Goal: Task Accomplishment & Management: Manage account settings

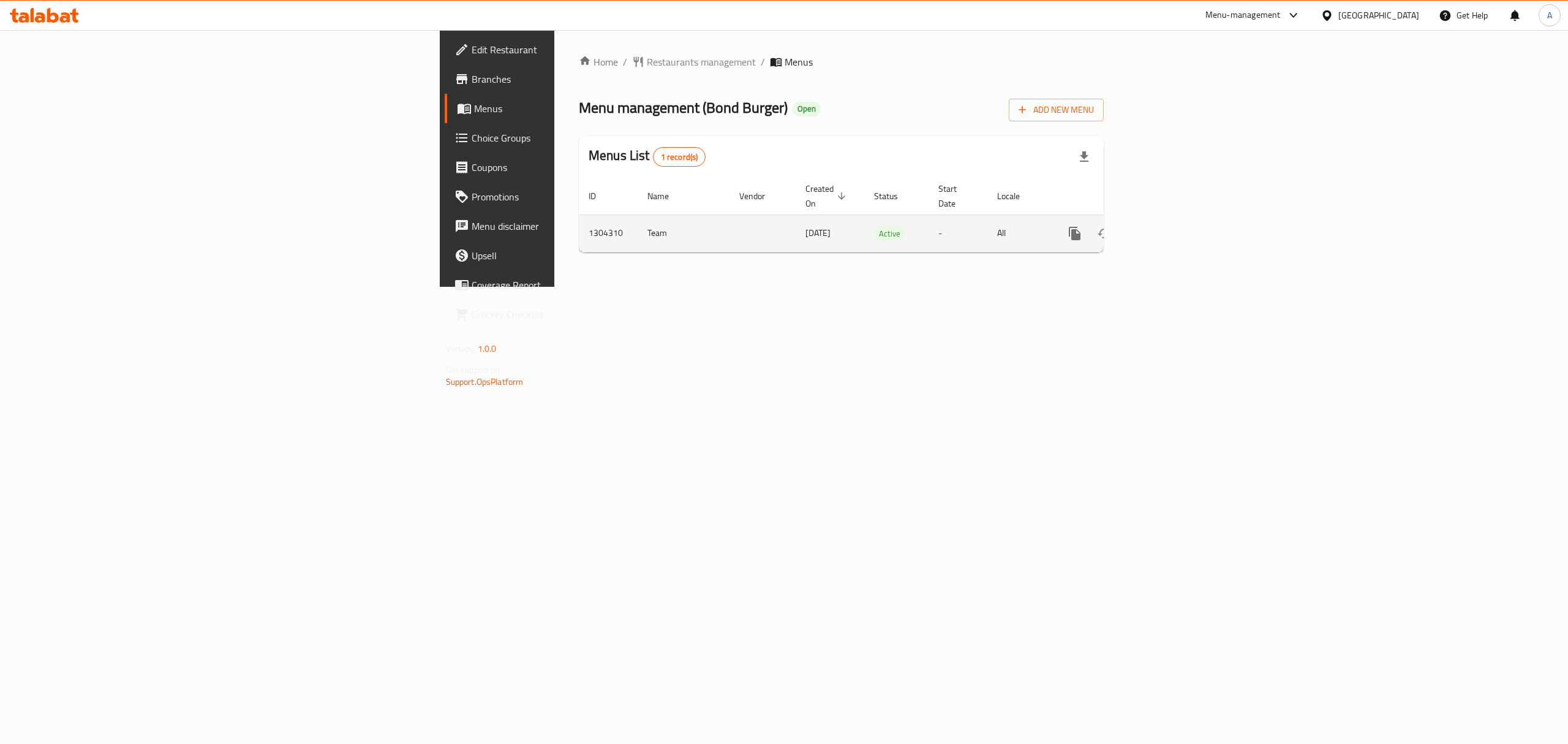
click at [1170, 226] on icon "enhanced table" at bounding box center [1163, 233] width 15 height 15
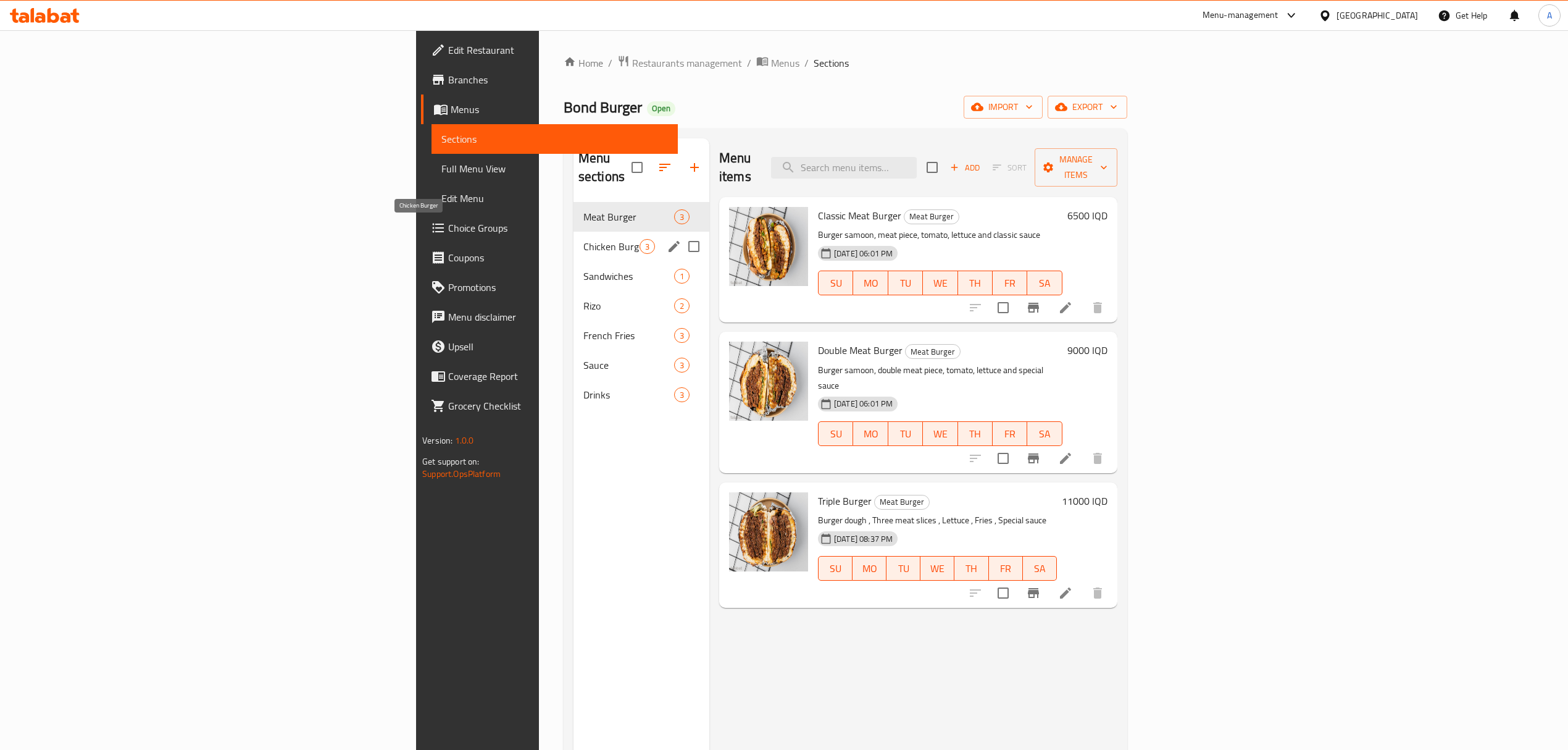
click at [583, 239] on span "Chicken Burger" at bounding box center [611, 246] width 56 height 15
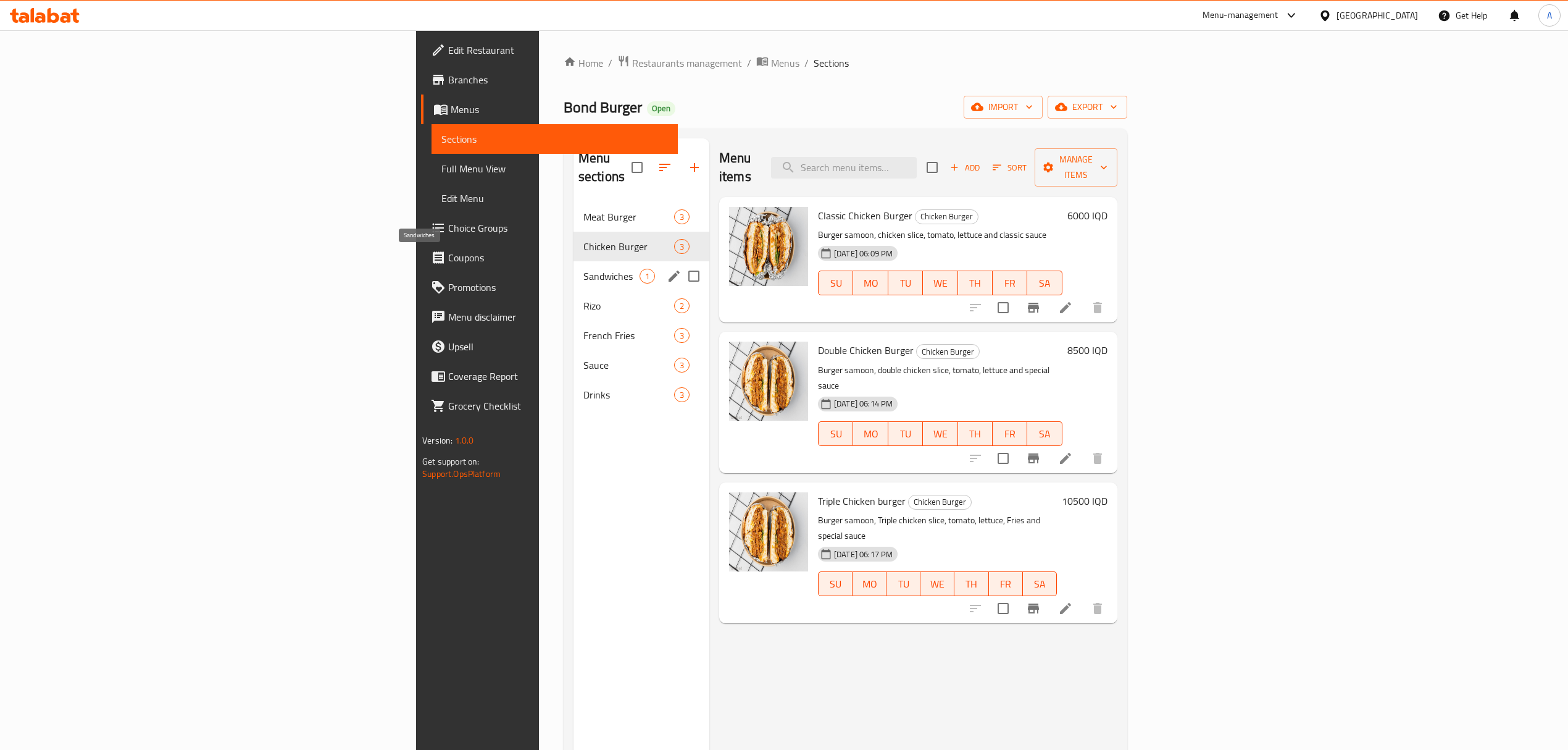
click at [583, 268] on span "Sandwiches" at bounding box center [611, 276] width 56 height 15
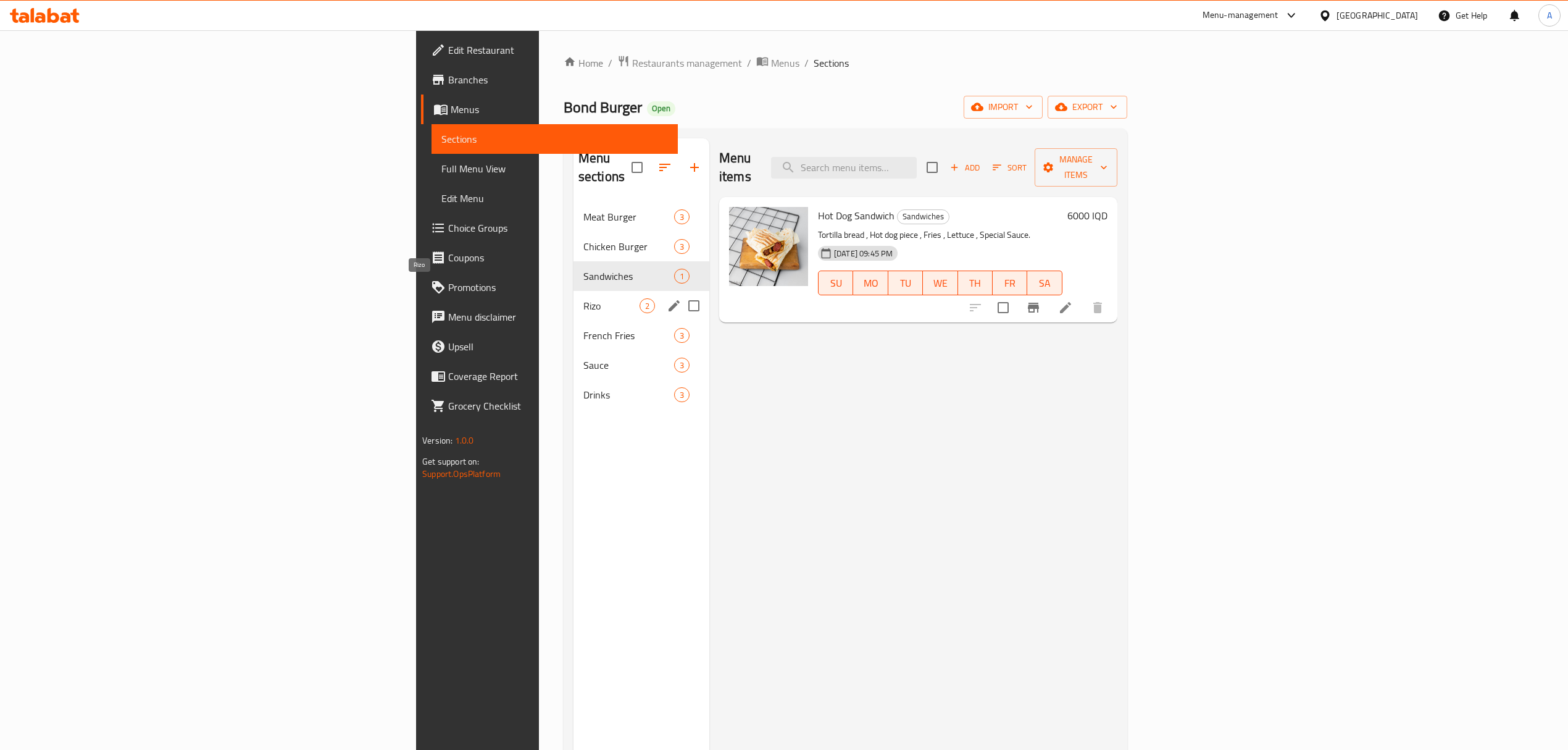
click at [583, 298] on span "Rizo" at bounding box center [611, 305] width 56 height 15
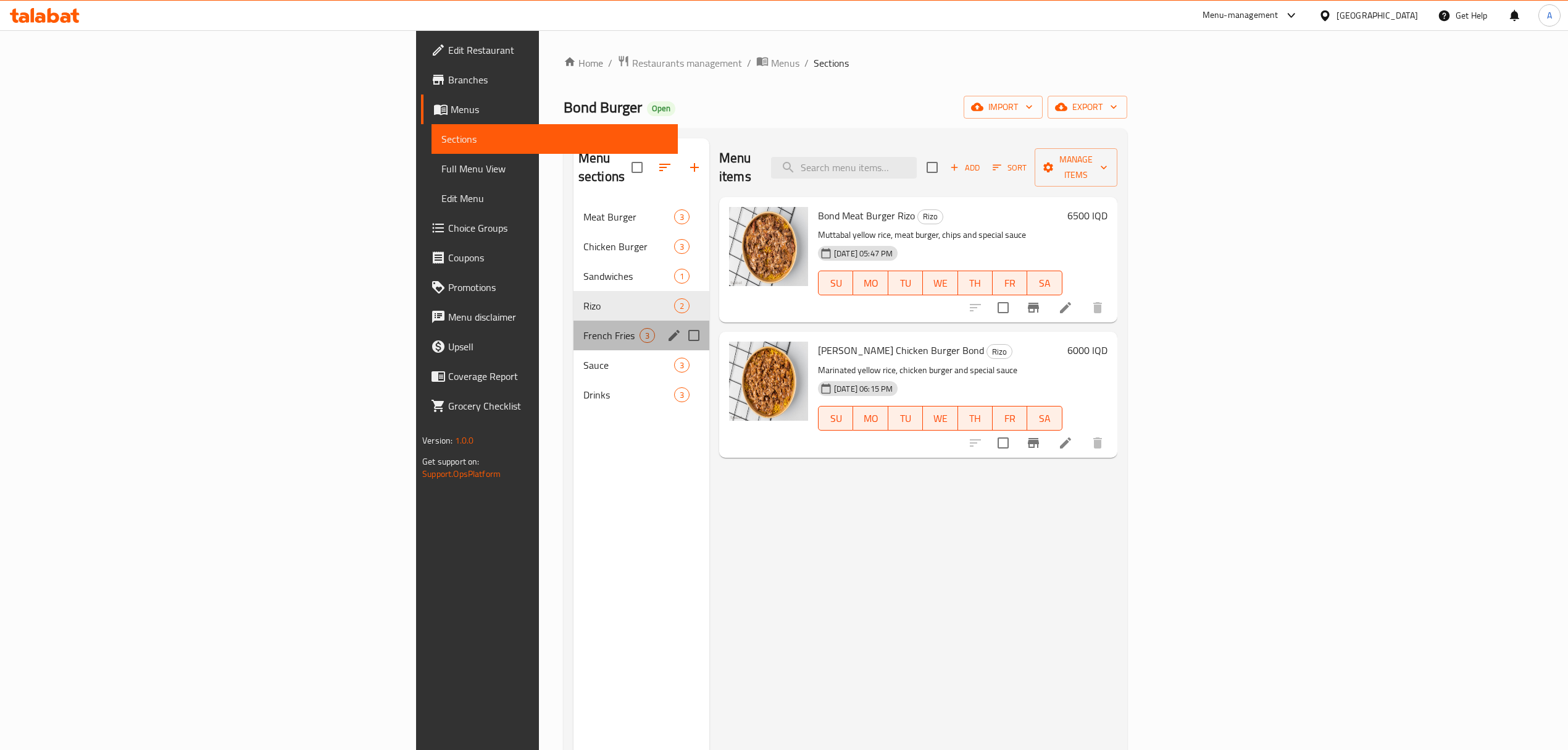
click at [573, 330] on div "French Fries 3" at bounding box center [641, 334] width 135 height 29
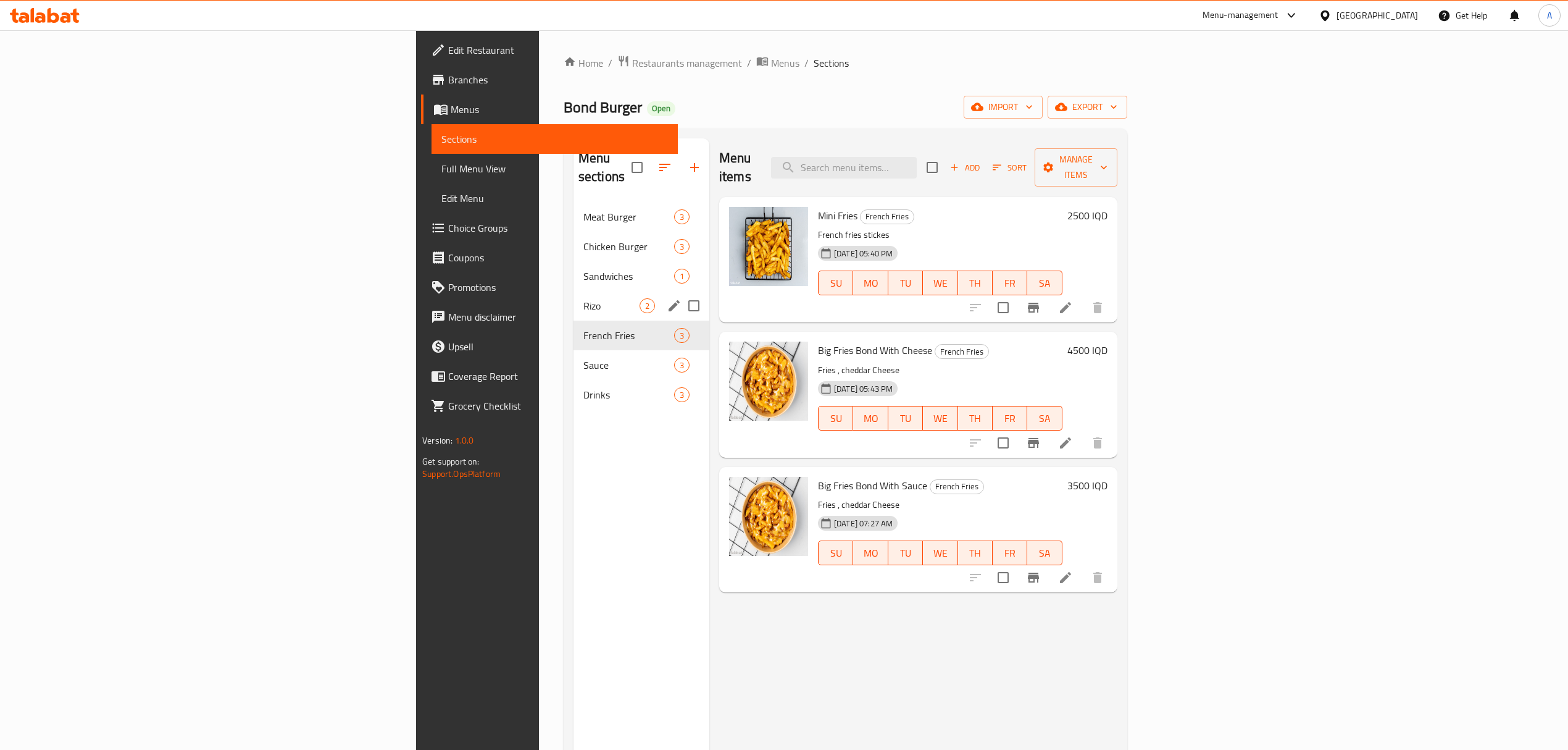
click at [583, 298] on span "Rizo" at bounding box center [611, 305] width 56 height 15
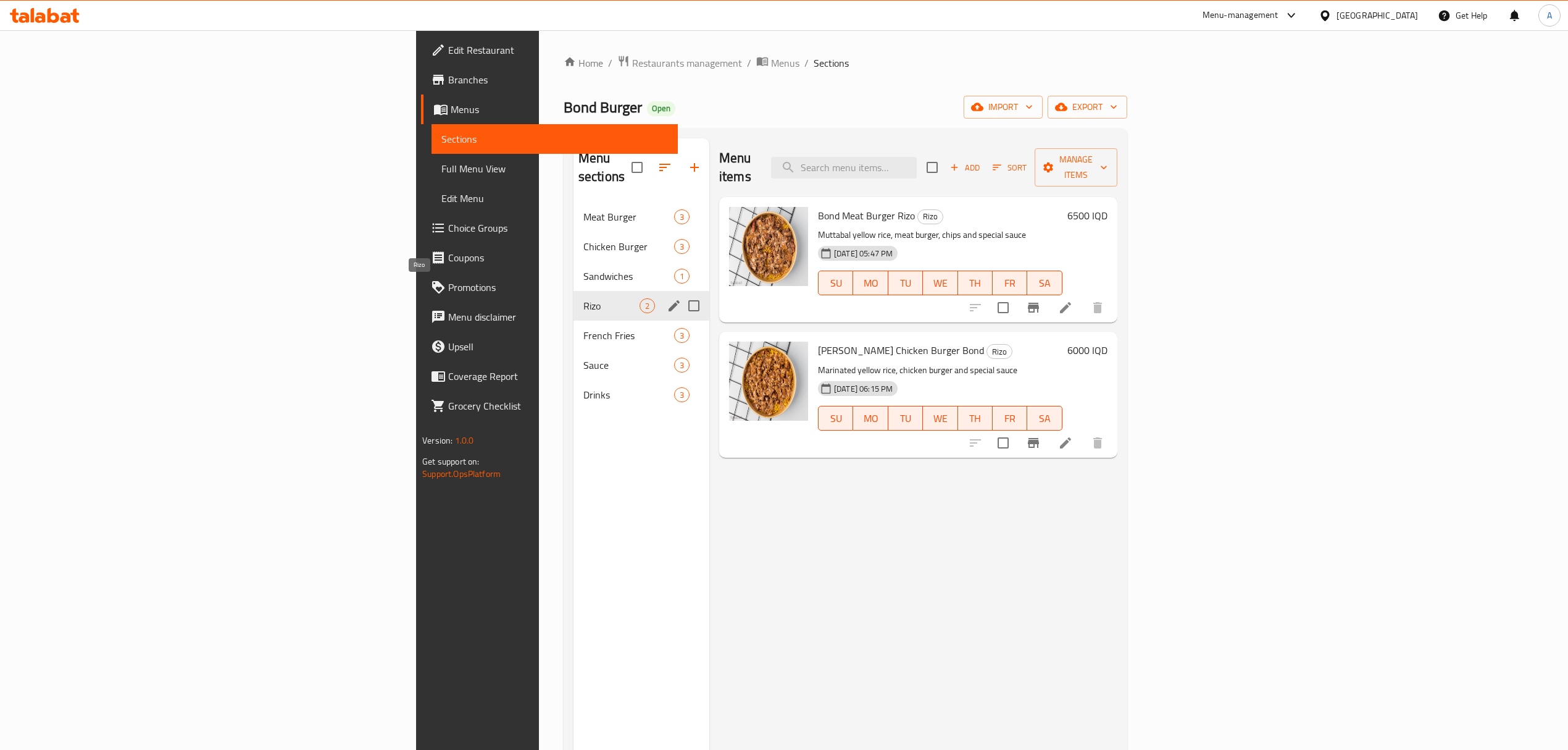
click at [573, 242] on div "Chicken Burger 3" at bounding box center [641, 246] width 135 height 29
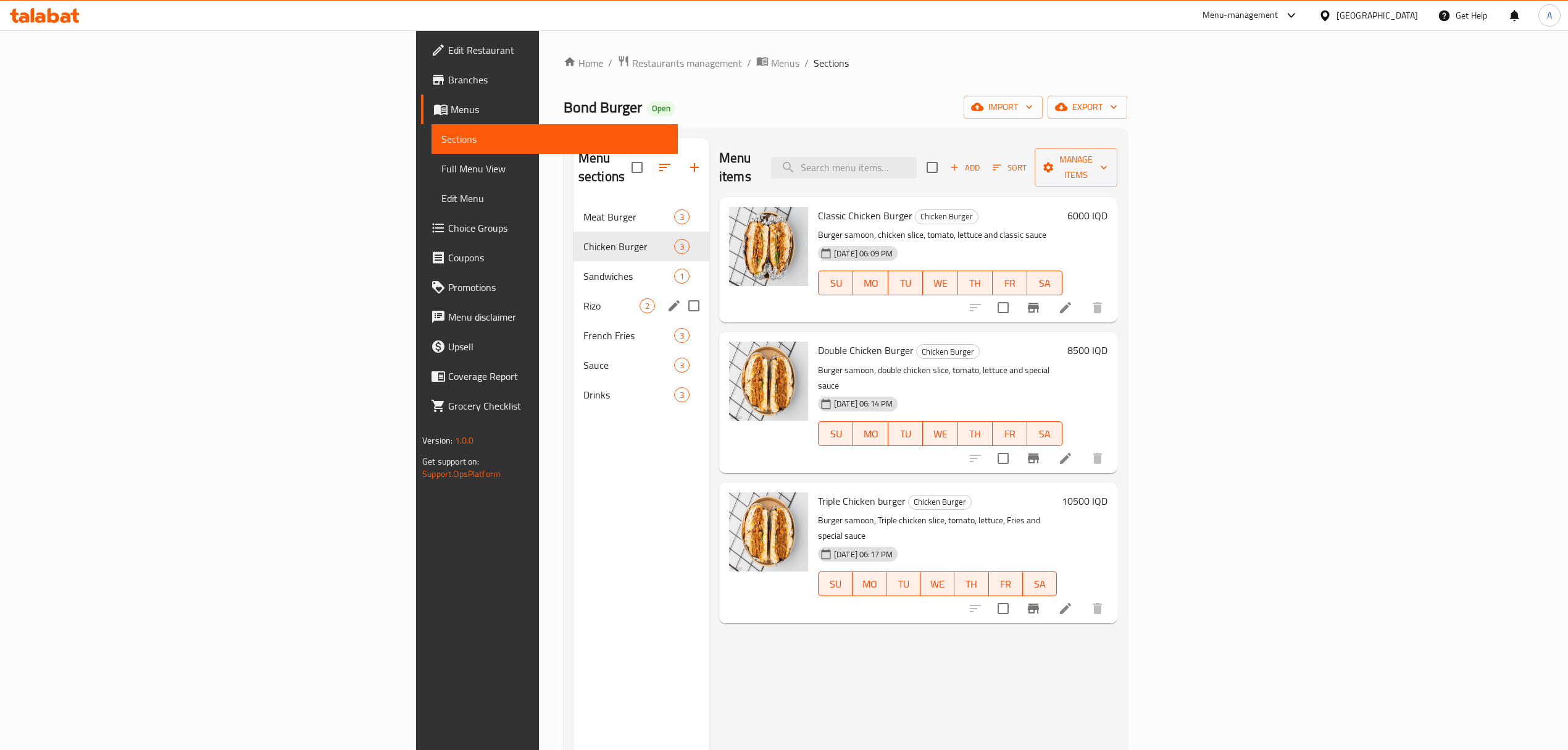
click at [573, 296] on div "[PERSON_NAME] 2" at bounding box center [641, 305] width 135 height 29
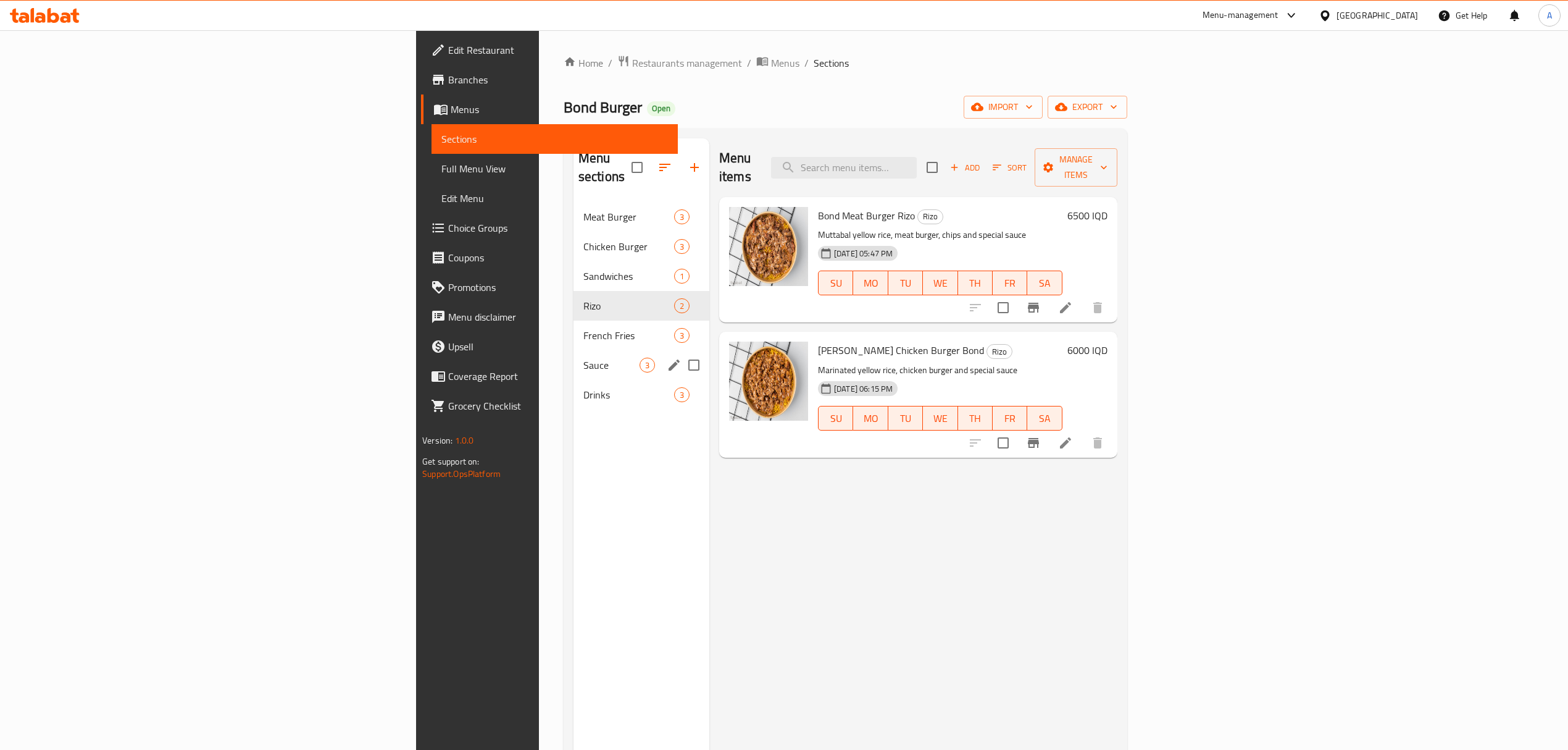
click at [573, 360] on div "Sauce 3" at bounding box center [641, 365] width 135 height 29
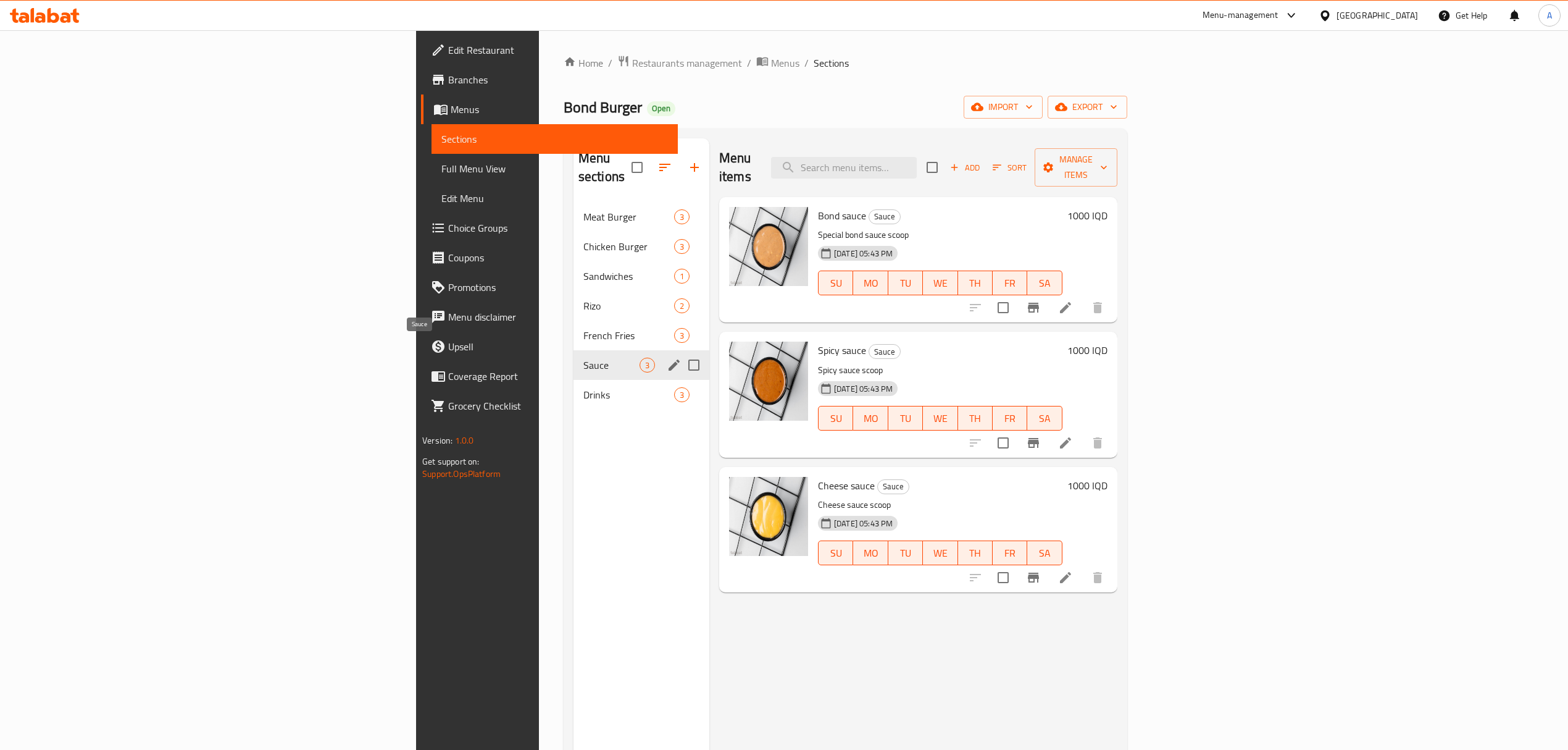
click at [583, 328] on span "French Fries" at bounding box center [628, 335] width 91 height 15
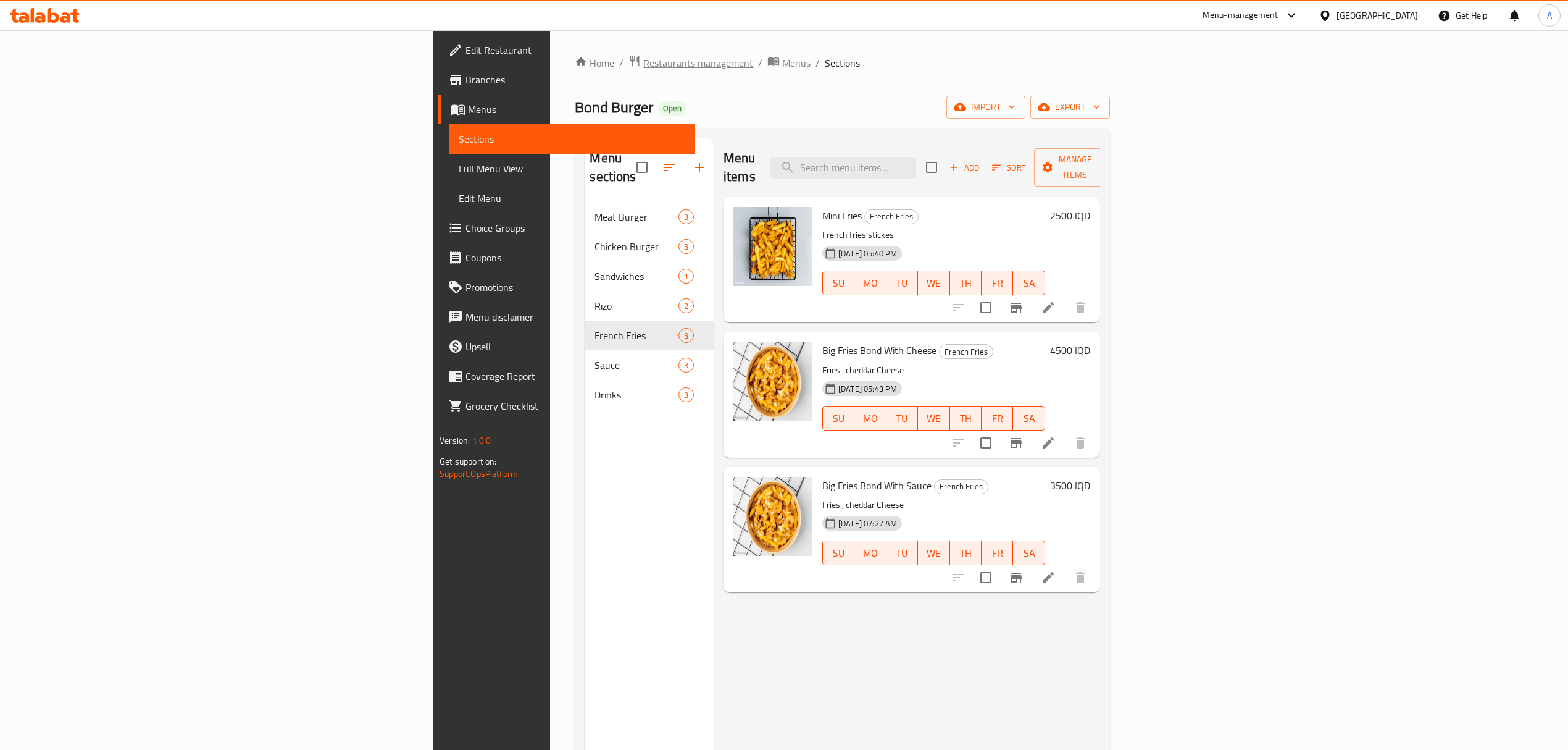
click at [643, 57] on span "Restaurants management" at bounding box center [697, 62] width 110 height 15
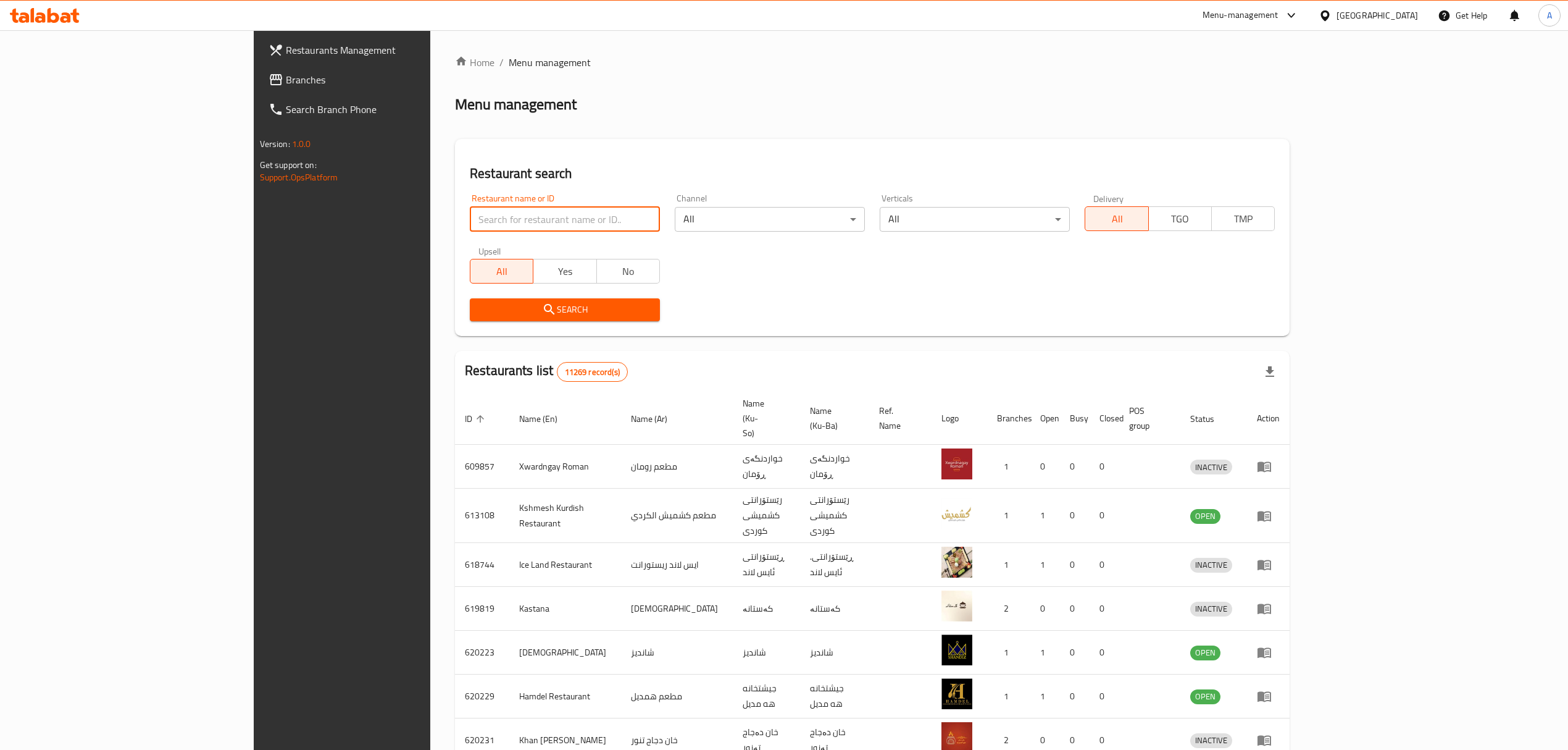
click at [470, 219] on input "search" at bounding box center [564, 219] width 190 height 25
type input "Bond Burger"
click at [470, 301] on button "Search" at bounding box center [564, 309] width 190 height 23
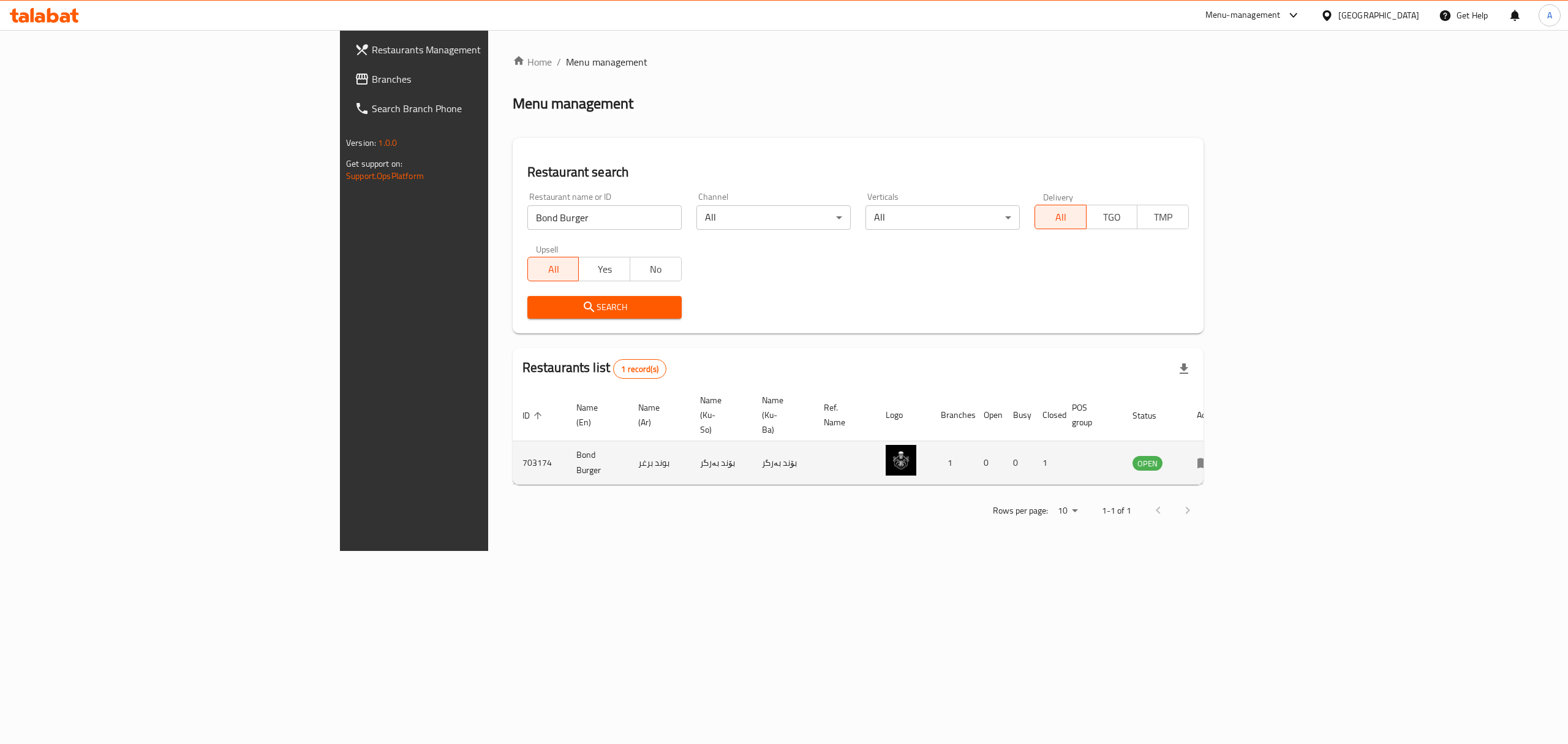
click at [1212, 455] on icon "enhanced table" at bounding box center [1204, 462] width 15 height 15
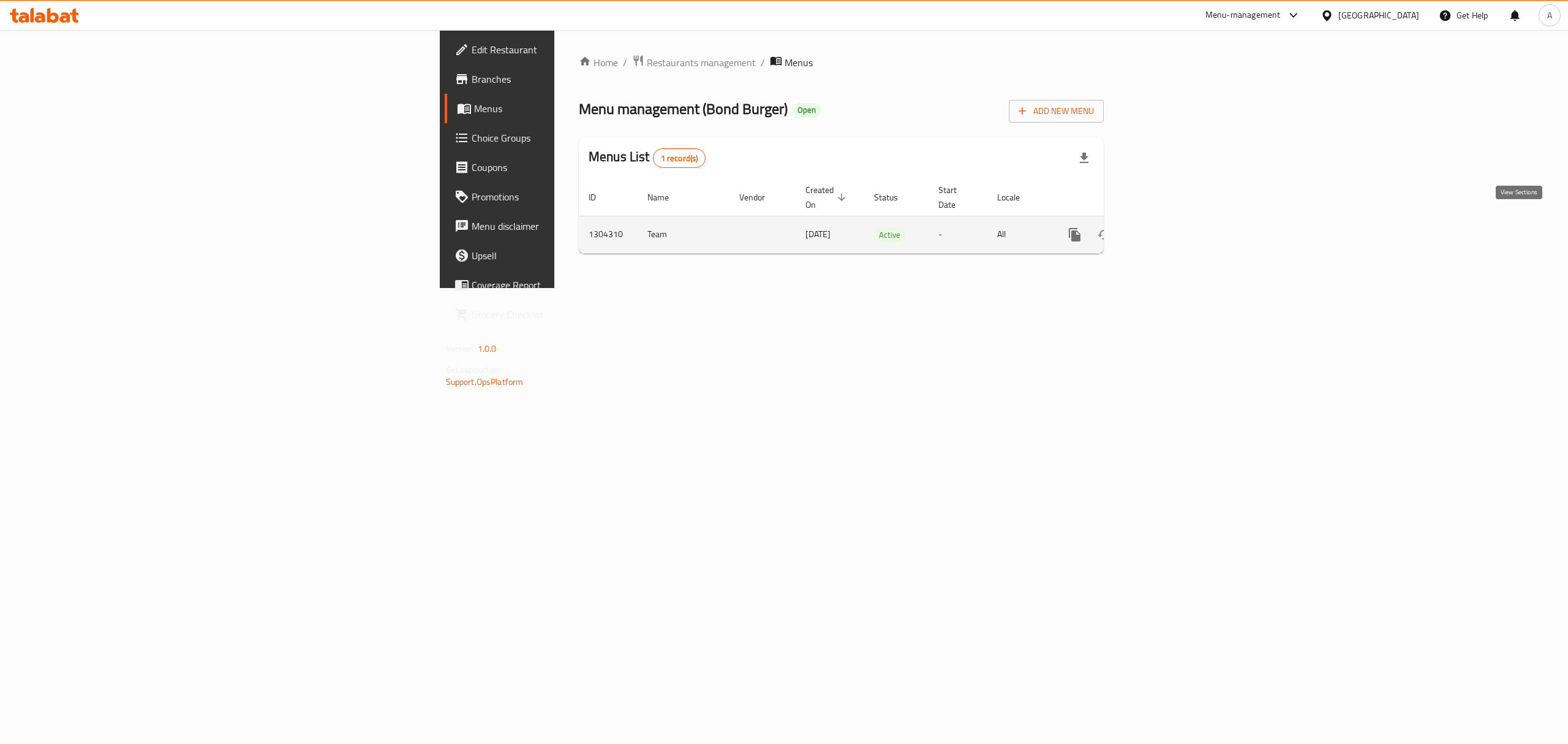
click at [1177, 224] on link "enhanced table" at bounding box center [1162, 234] width 29 height 29
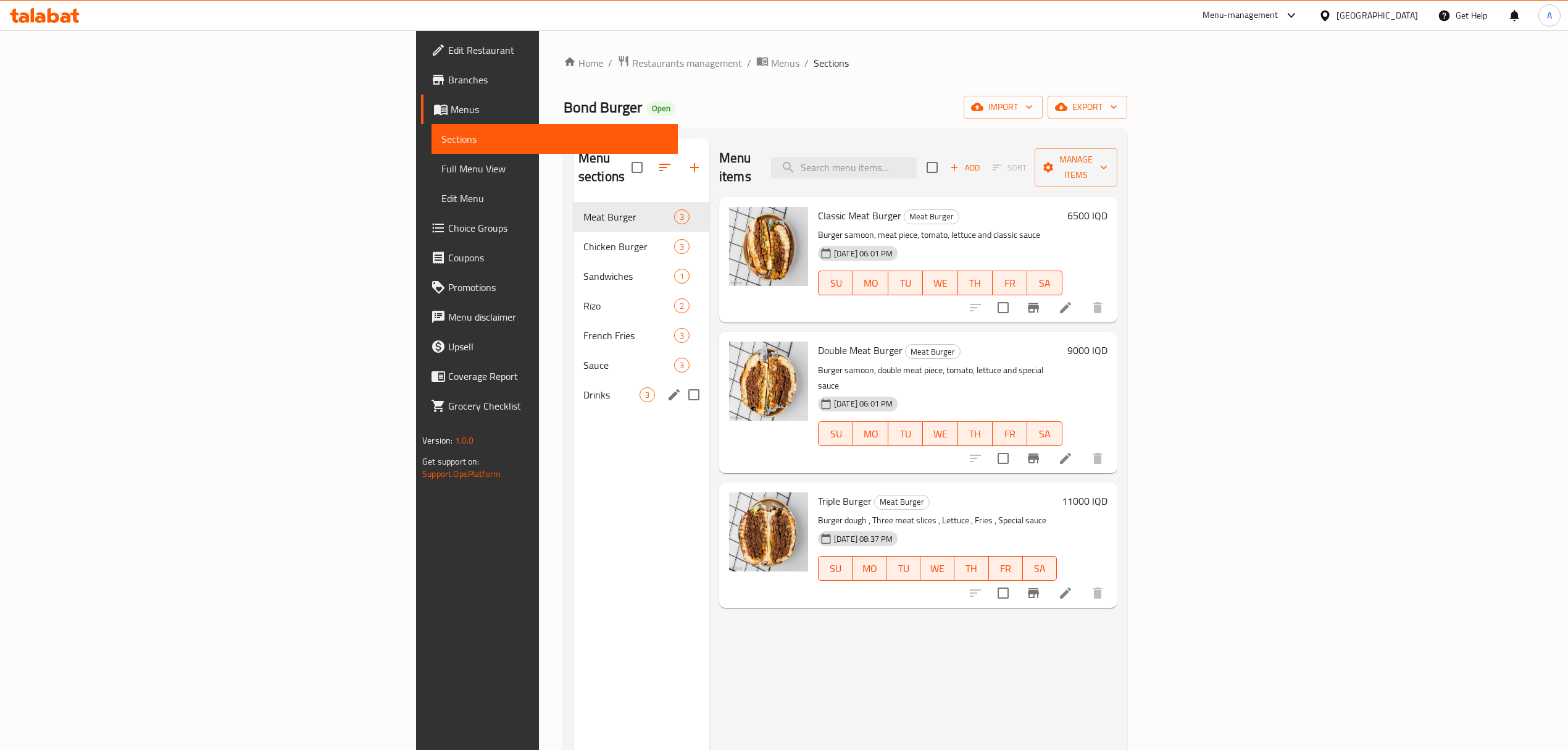
click at [573, 380] on div "Drinks 3" at bounding box center [641, 394] width 135 height 29
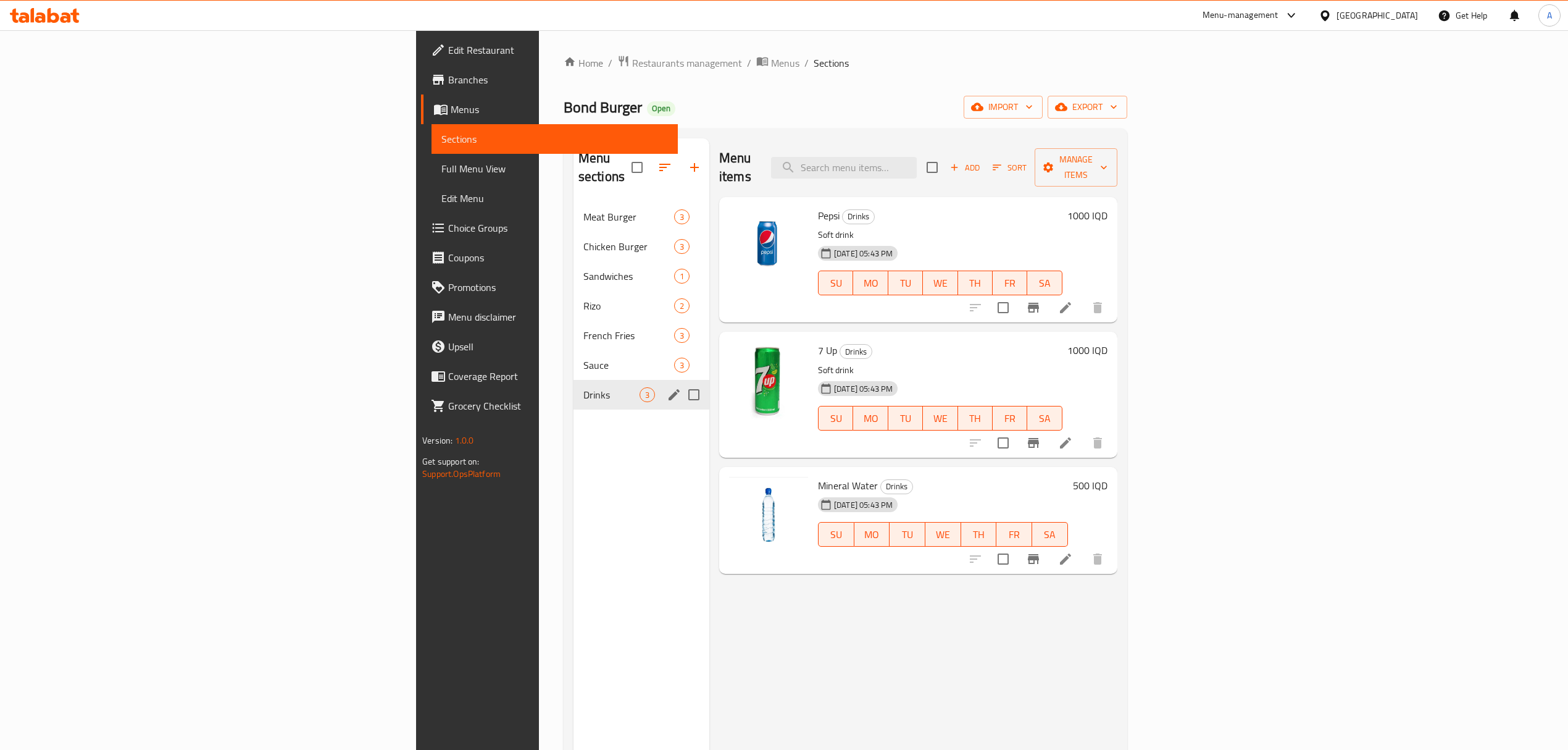
click at [573, 350] on div "Sauce 3" at bounding box center [641, 365] width 135 height 29
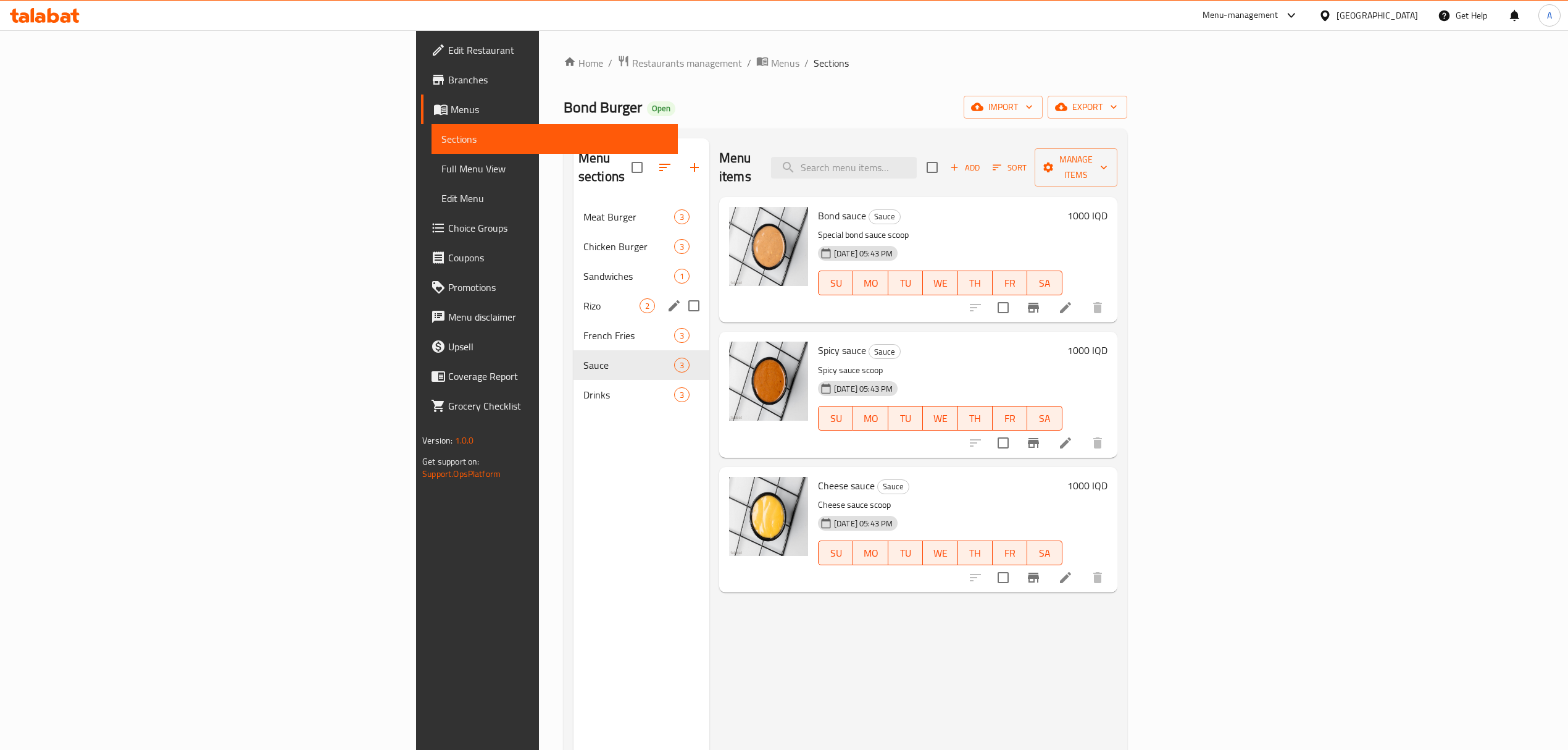
click at [583, 239] on span "Chicken Burger" at bounding box center [628, 246] width 91 height 15
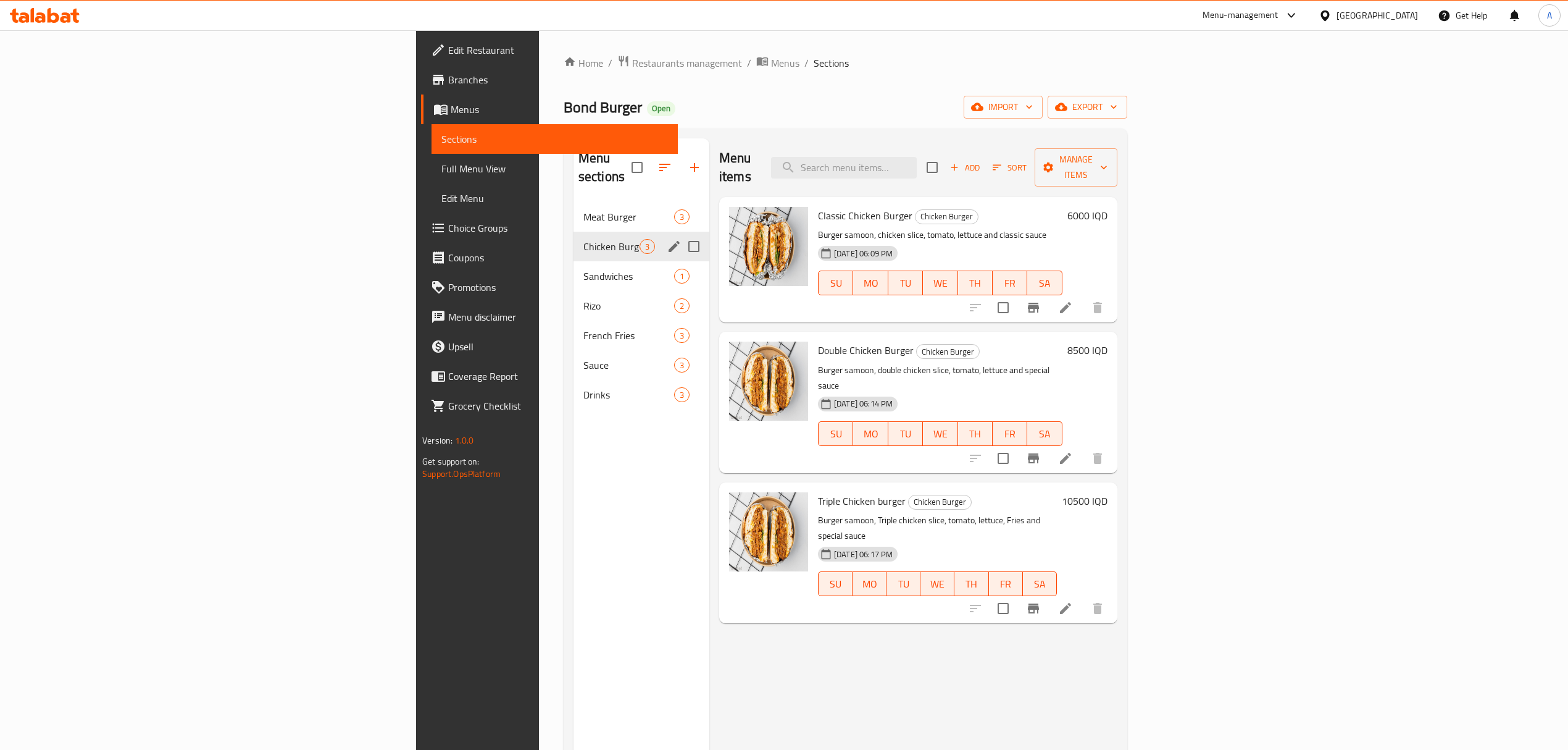
click at [583, 268] on span "Sandwiches" at bounding box center [628, 276] width 91 height 15
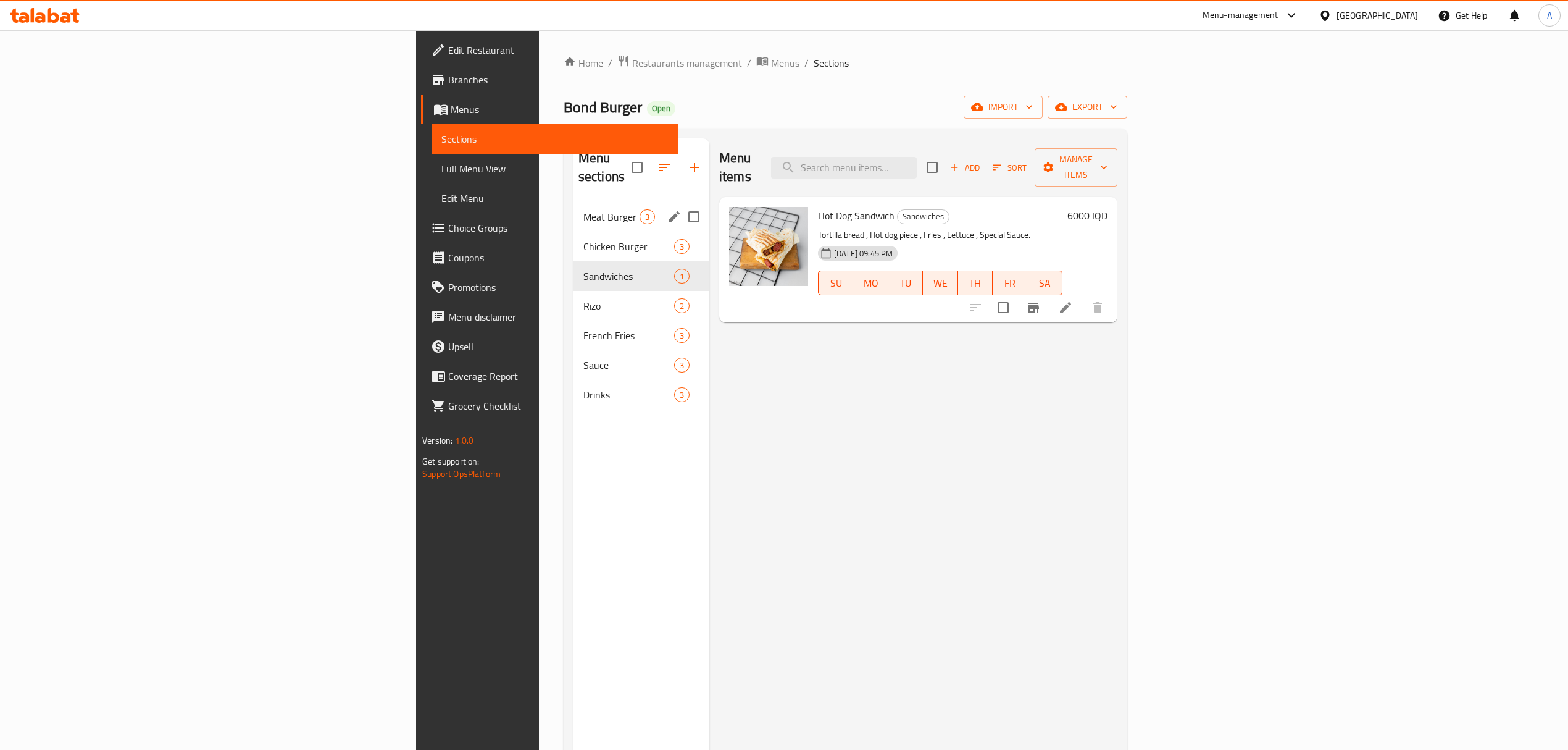
click at [583, 210] on span "Meat Burger" at bounding box center [611, 217] width 56 height 15
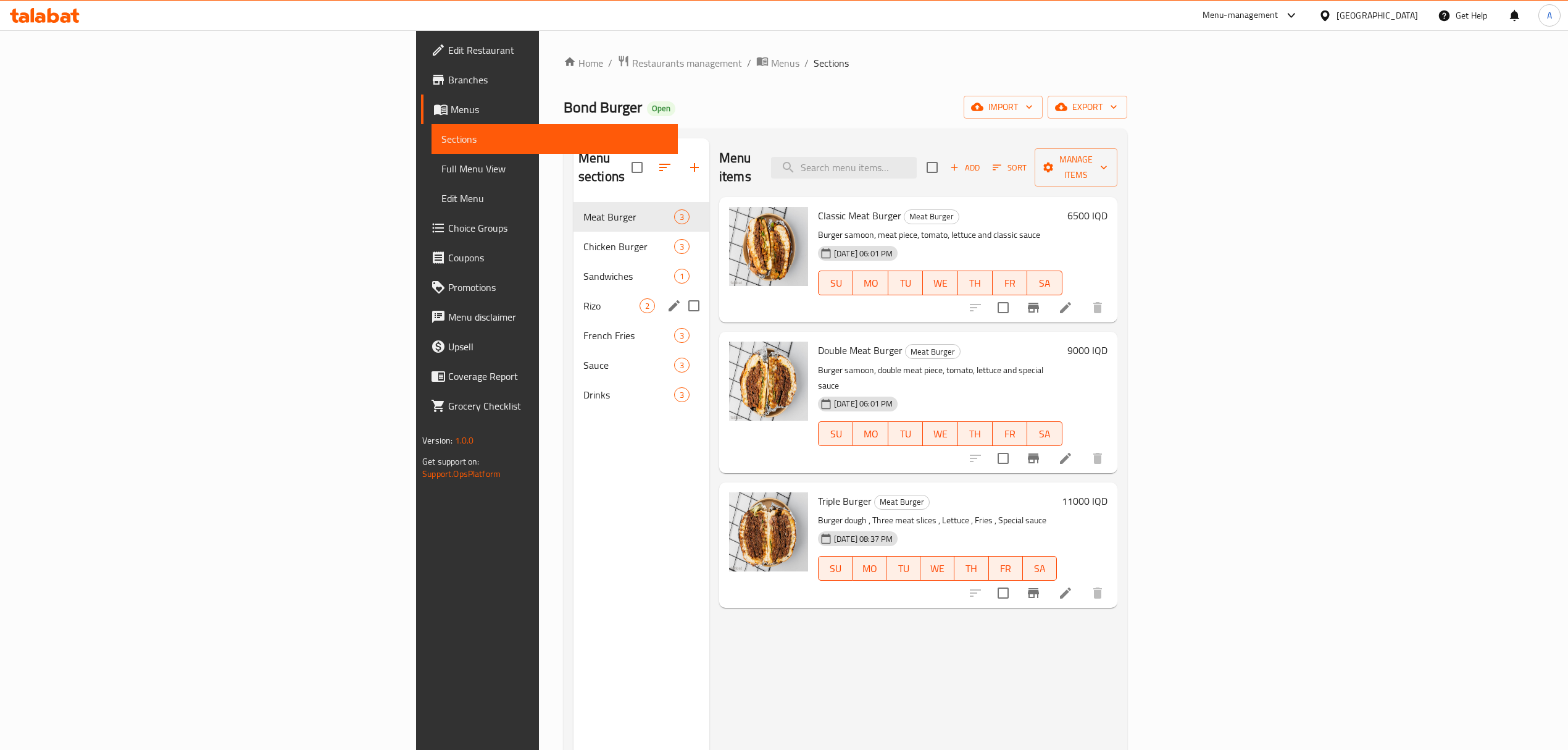
click at [573, 325] on div "French Fries 3" at bounding box center [641, 334] width 135 height 29
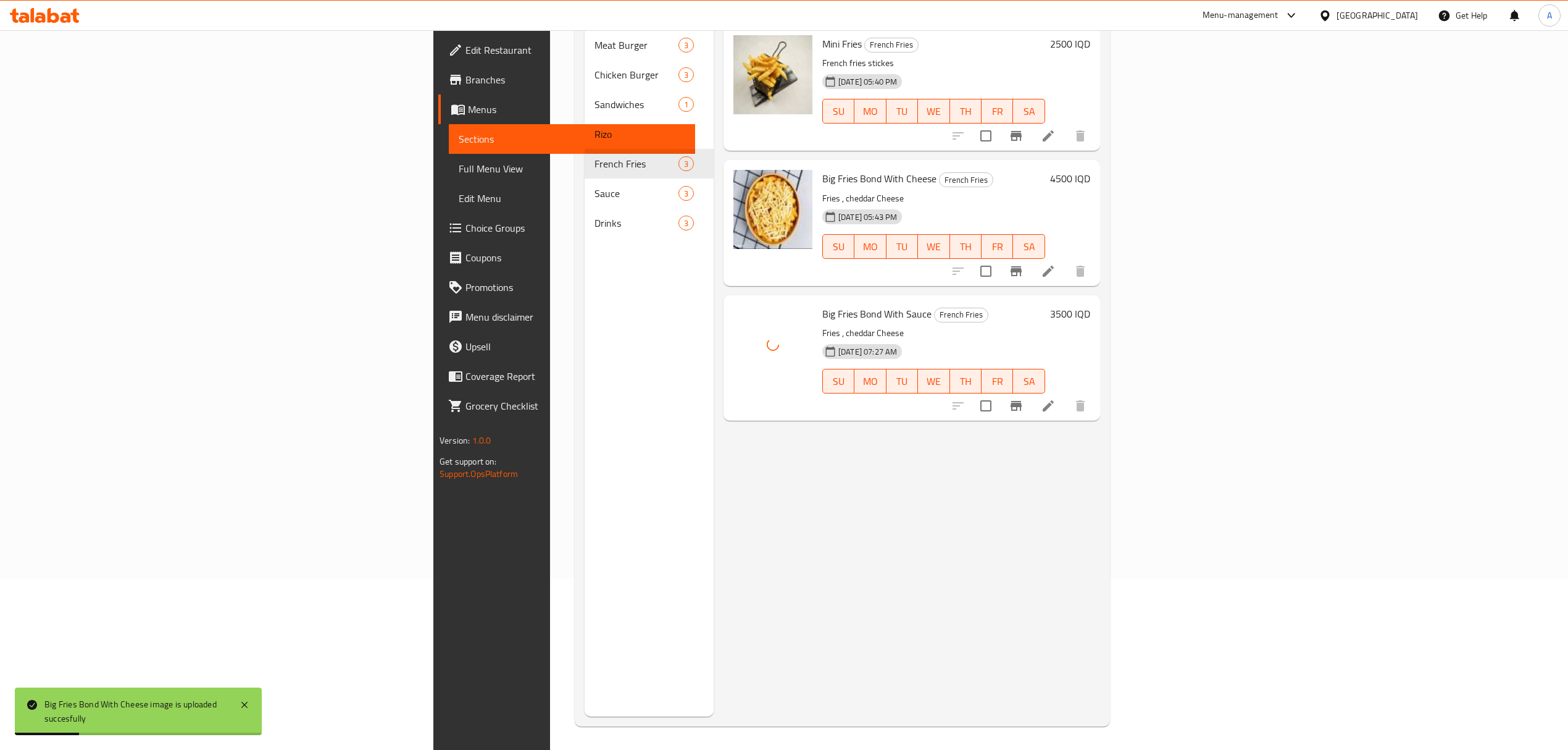
scroll to position [174, 0]
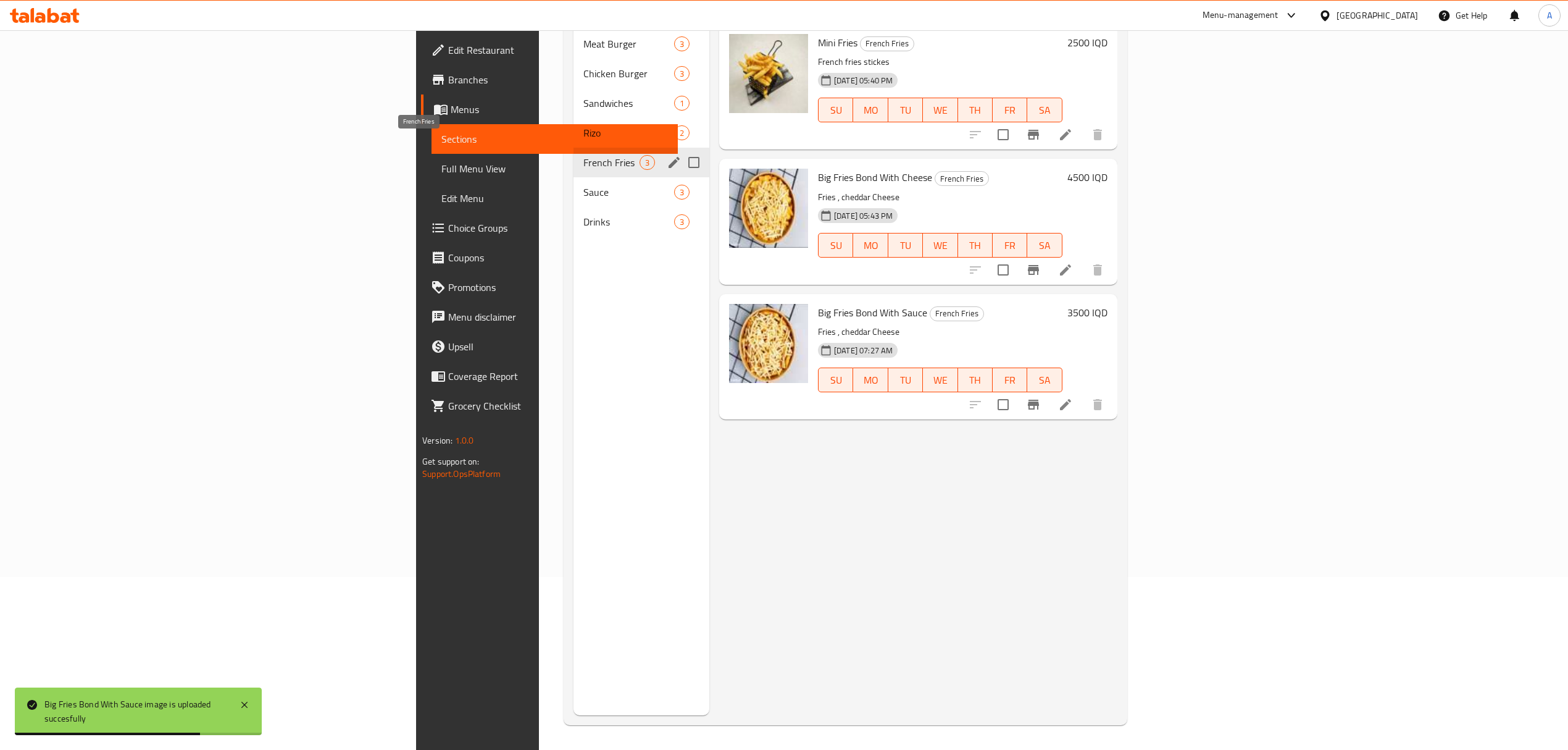
drag, startPoint x: 382, startPoint y: 150, endPoint x: 379, endPoint y: 160, distance: 10.4
click at [583, 155] on span "French Fries" at bounding box center [611, 162] width 56 height 15
click at [583, 185] on span "Sauce" at bounding box center [611, 192] width 56 height 15
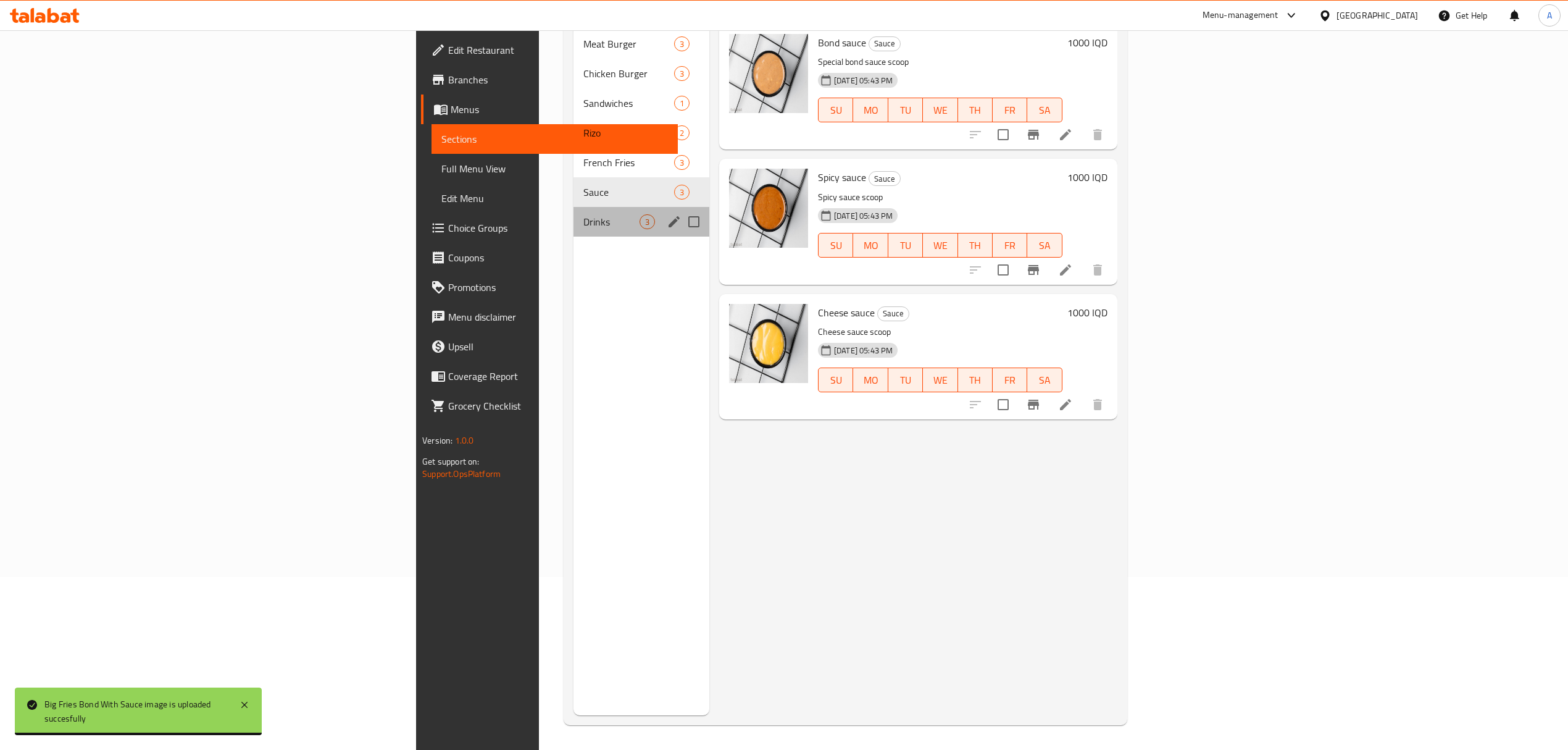
click at [573, 214] on div "Drinks 3" at bounding box center [641, 221] width 135 height 29
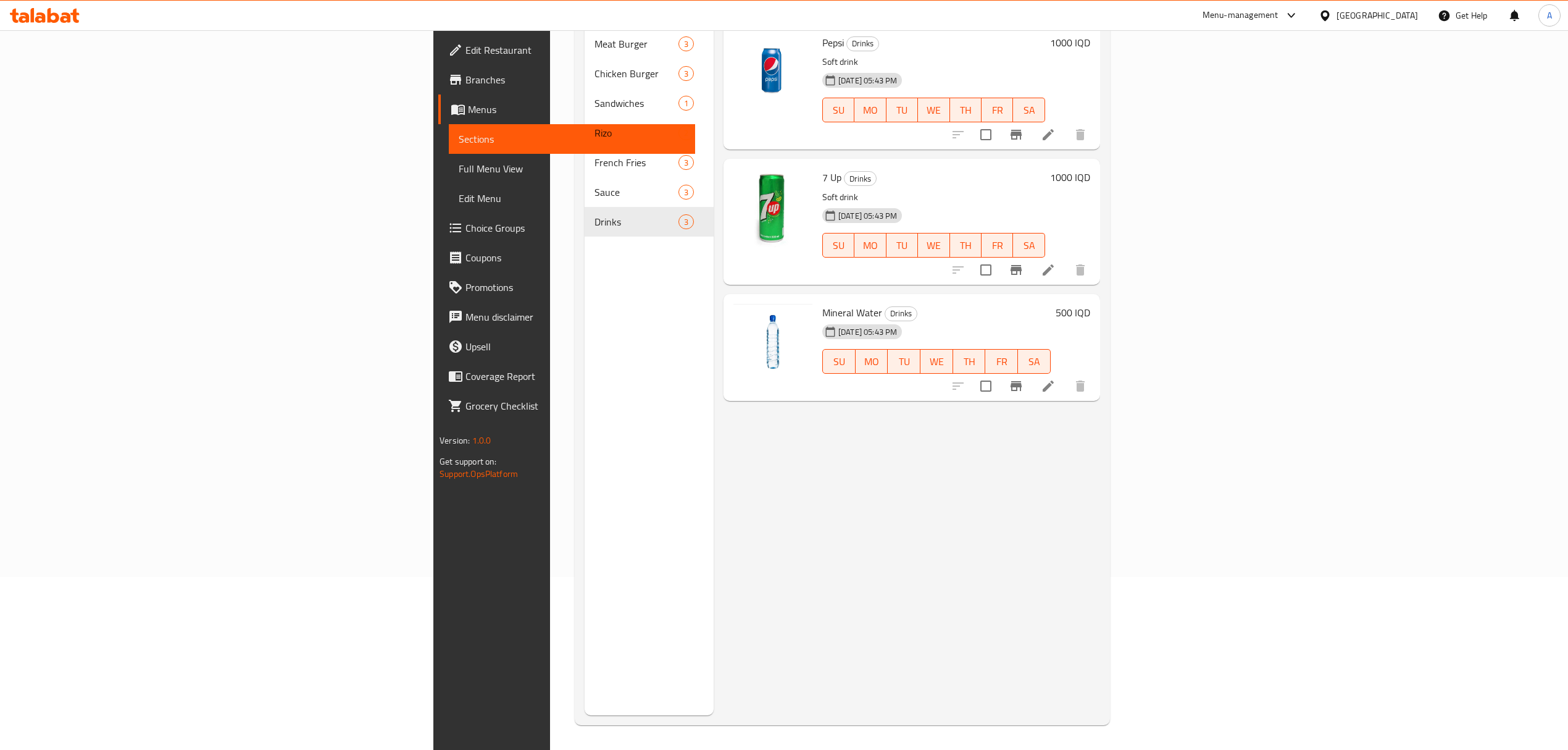
scroll to position [9, 0]
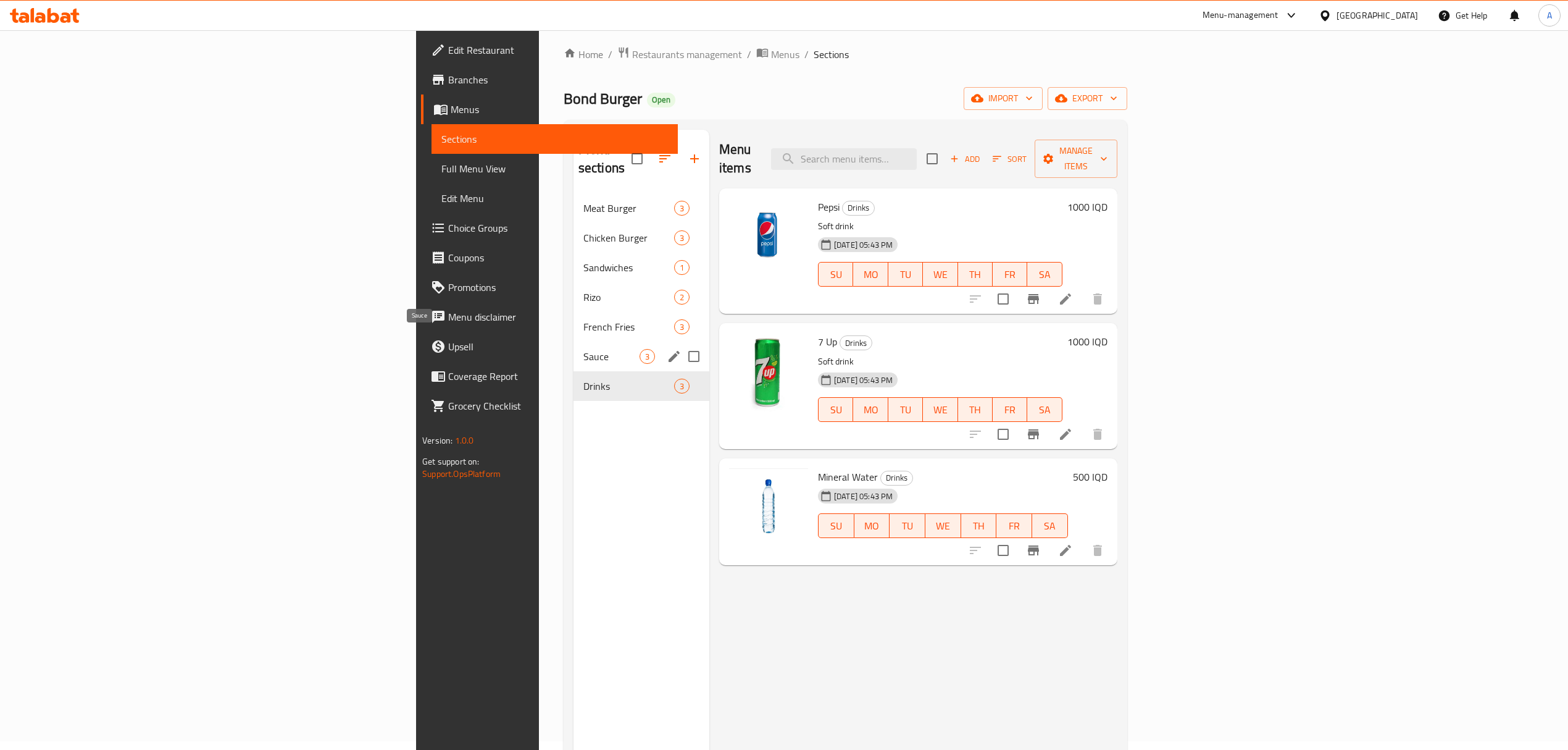
click at [573, 342] on div "Sauce 3" at bounding box center [641, 356] width 135 height 29
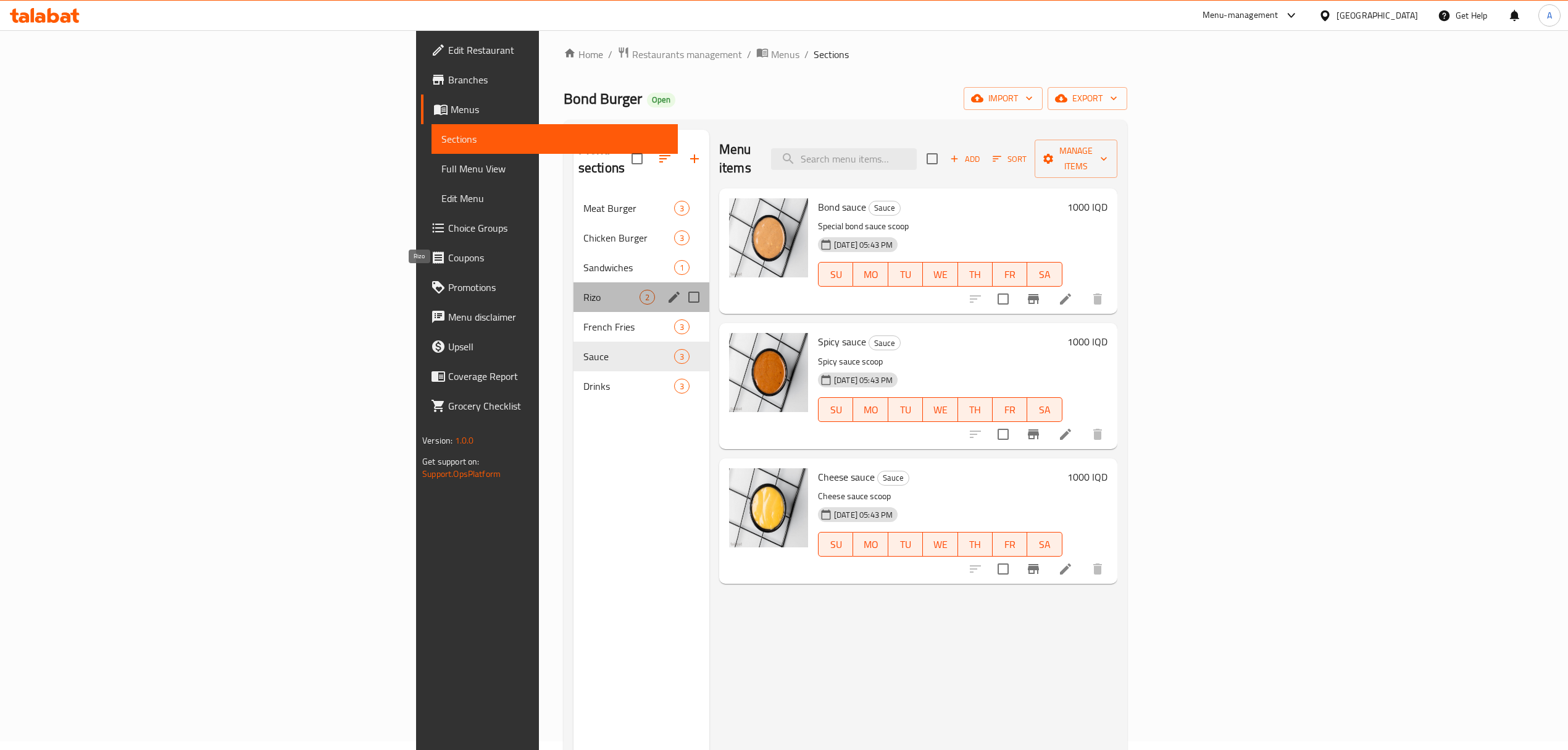
click at [583, 290] on span "Rizo" at bounding box center [611, 297] width 56 height 15
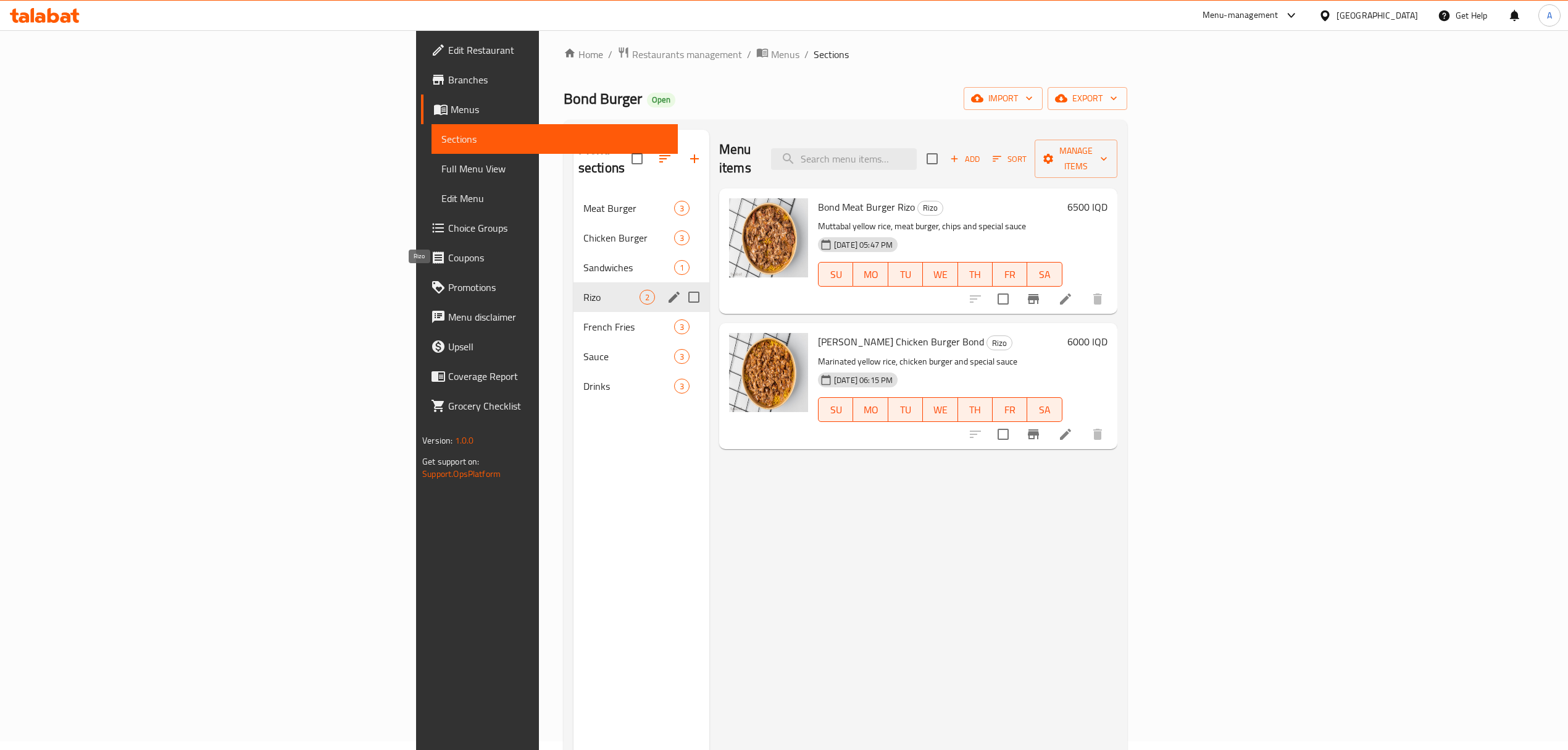
click at [573, 232] on div "Chicken Burger 3" at bounding box center [641, 237] width 135 height 29
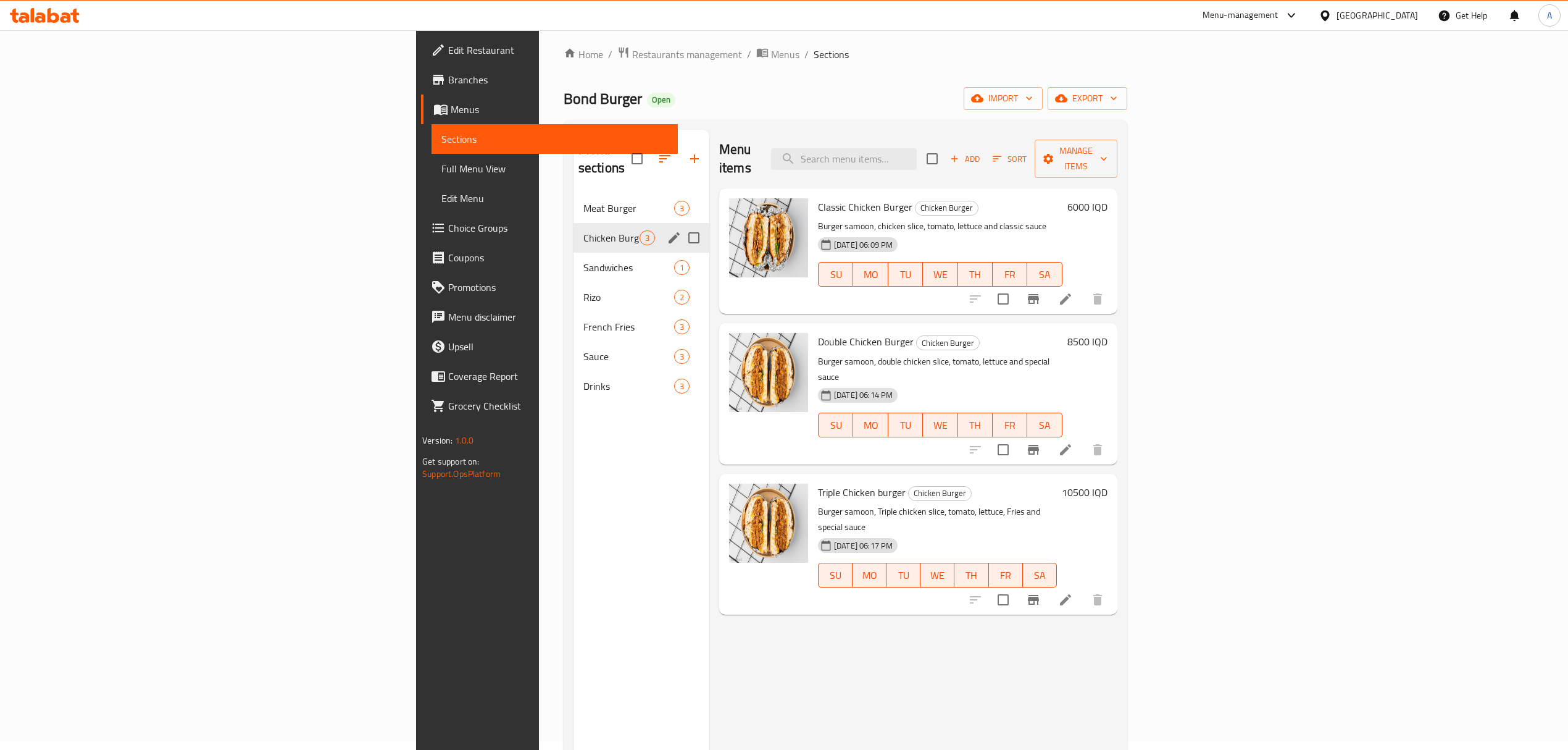
click at [573, 262] on div "Sandwiches 1" at bounding box center [641, 267] width 135 height 29
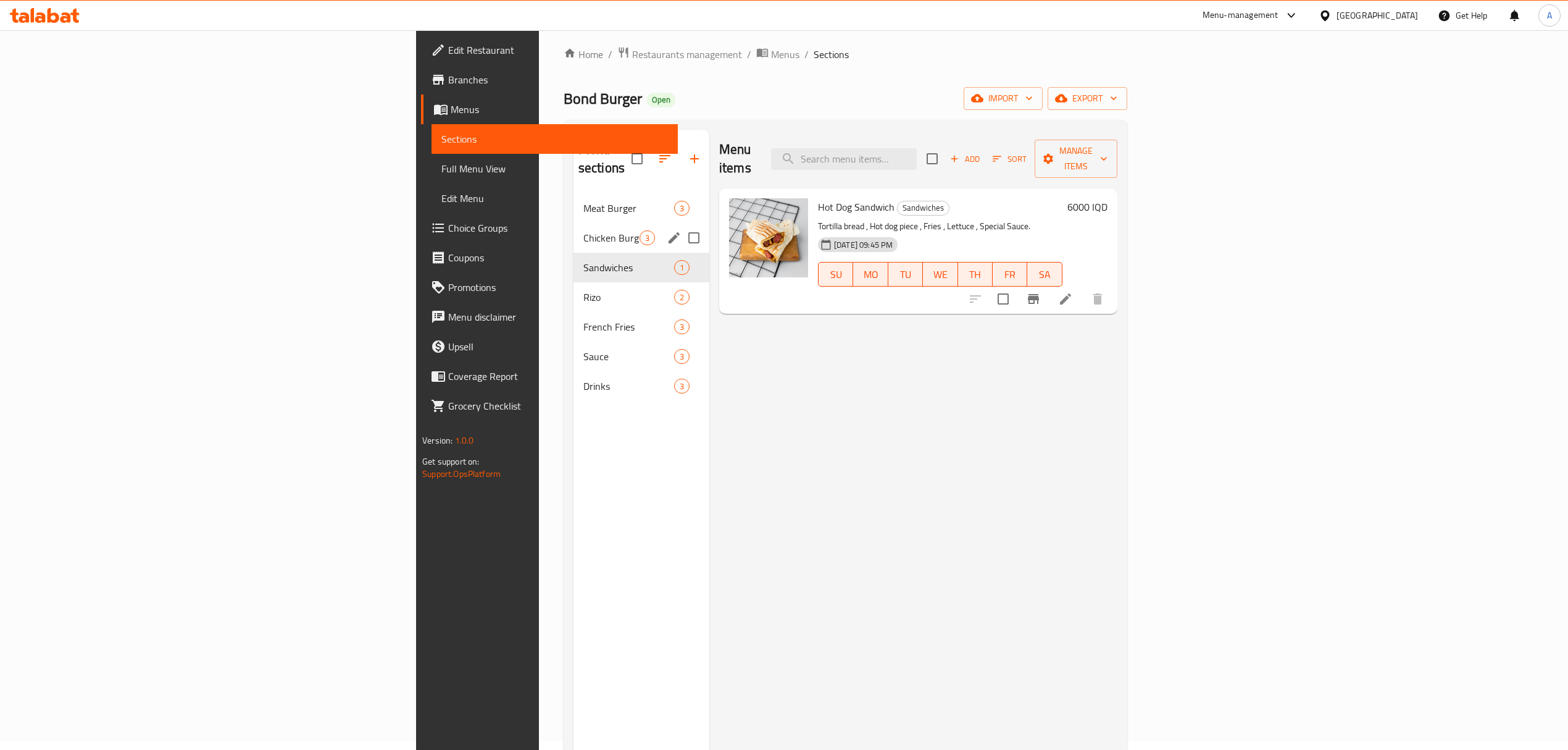
click at [573, 227] on div "Chicken Burger 3" at bounding box center [641, 237] width 135 height 29
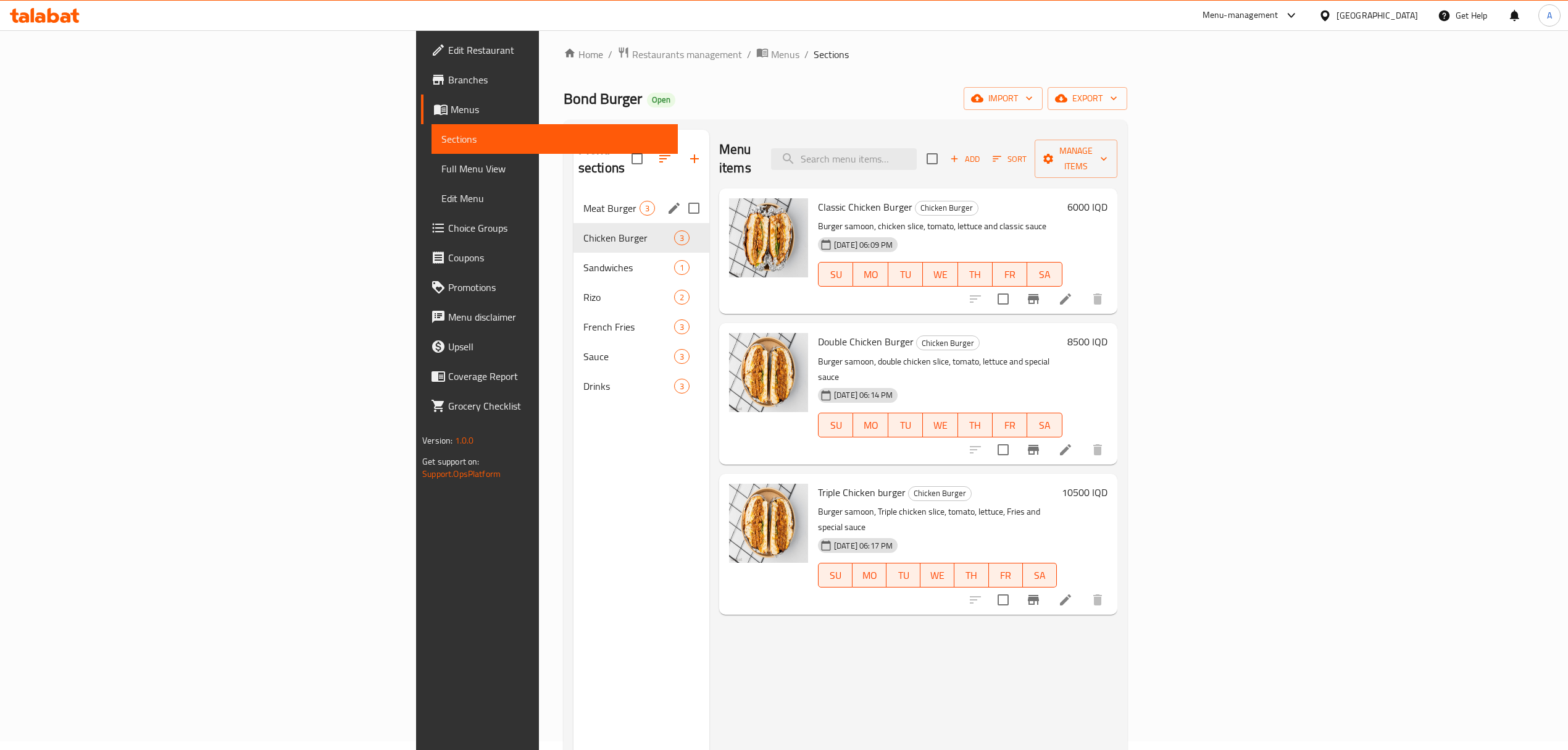
click at [583, 201] on span "Meat Burger" at bounding box center [611, 208] width 56 height 15
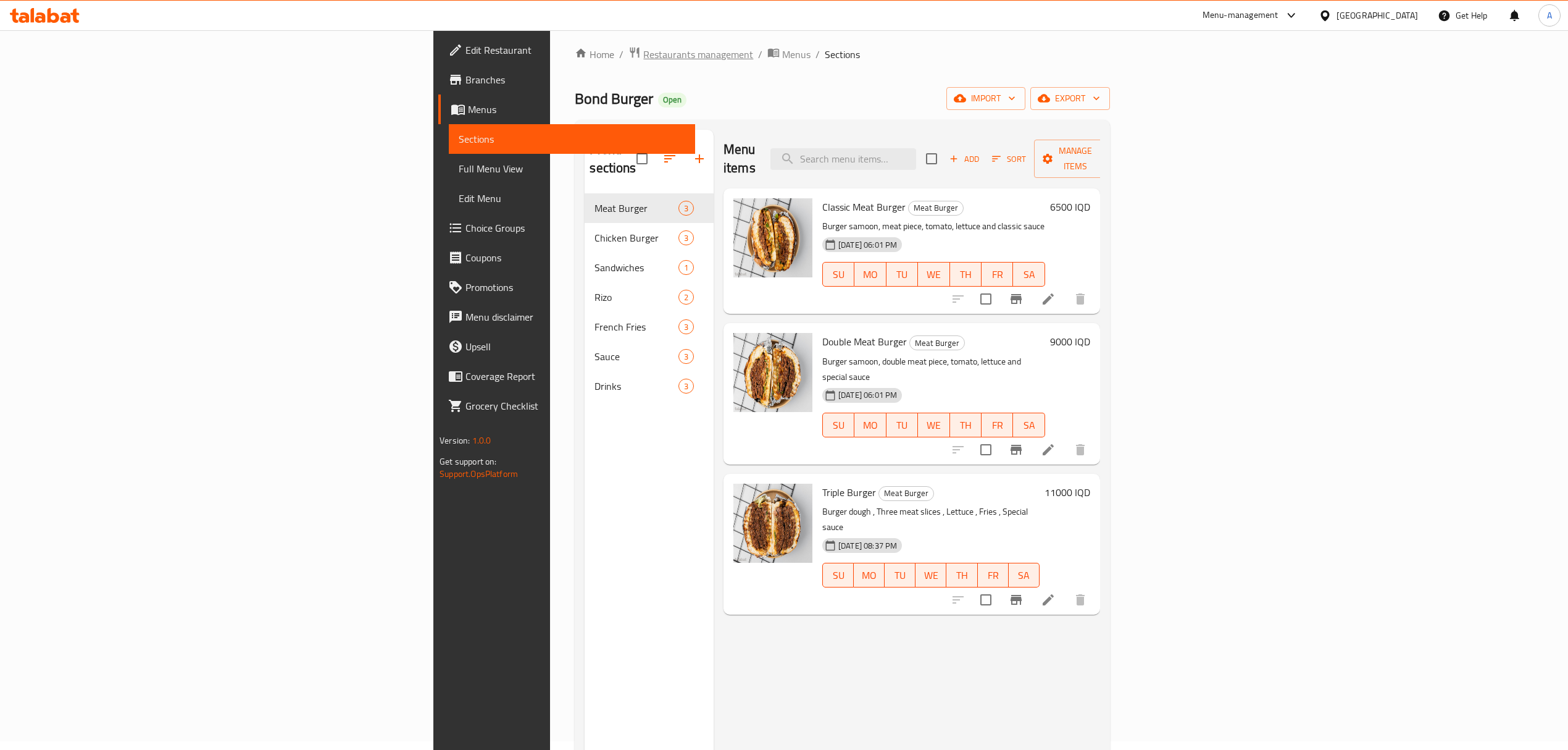
click at [643, 61] on span "Restaurants management" at bounding box center [697, 54] width 110 height 15
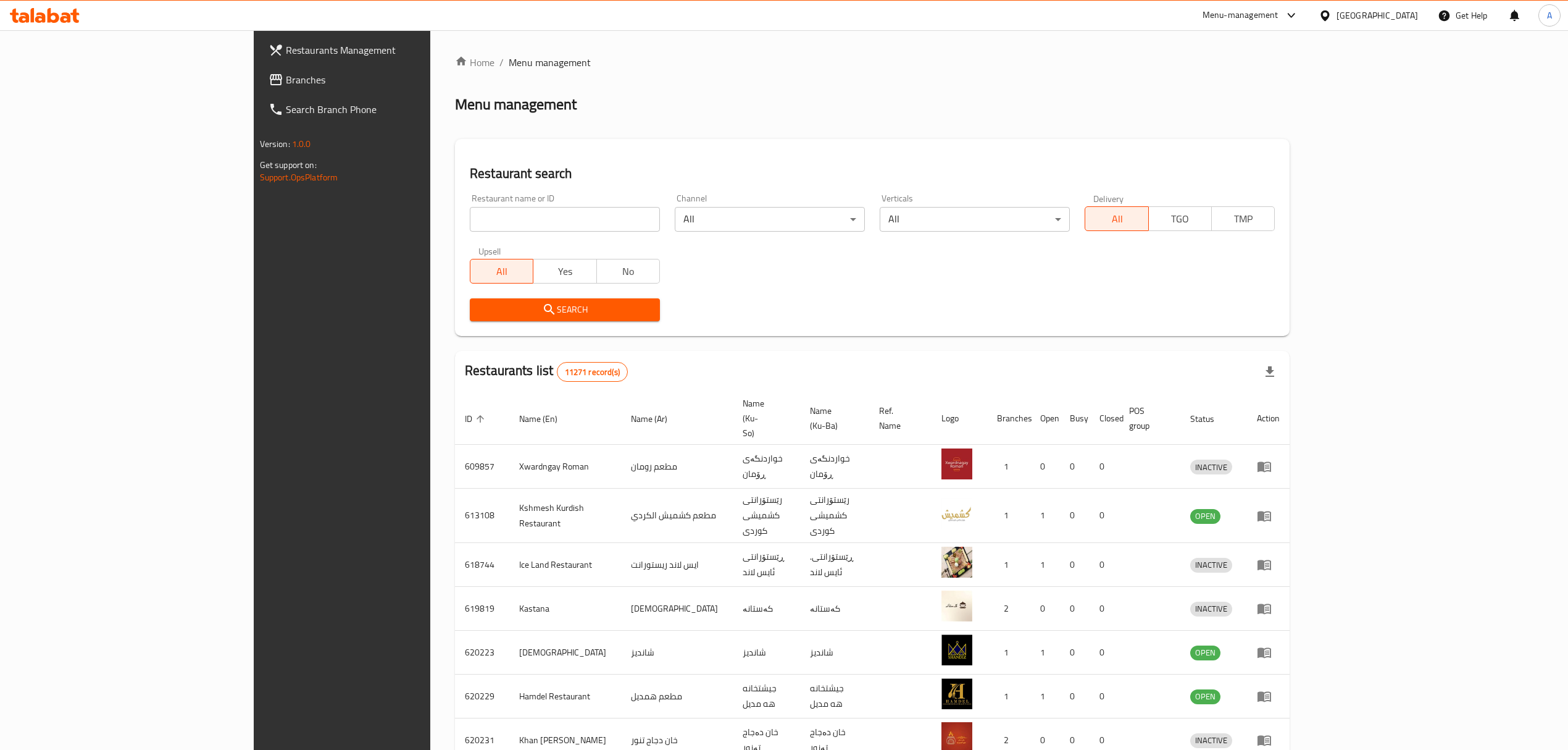
click at [470, 214] on input "search" at bounding box center [564, 219] width 190 height 25
paste input "Tota Restaurant"
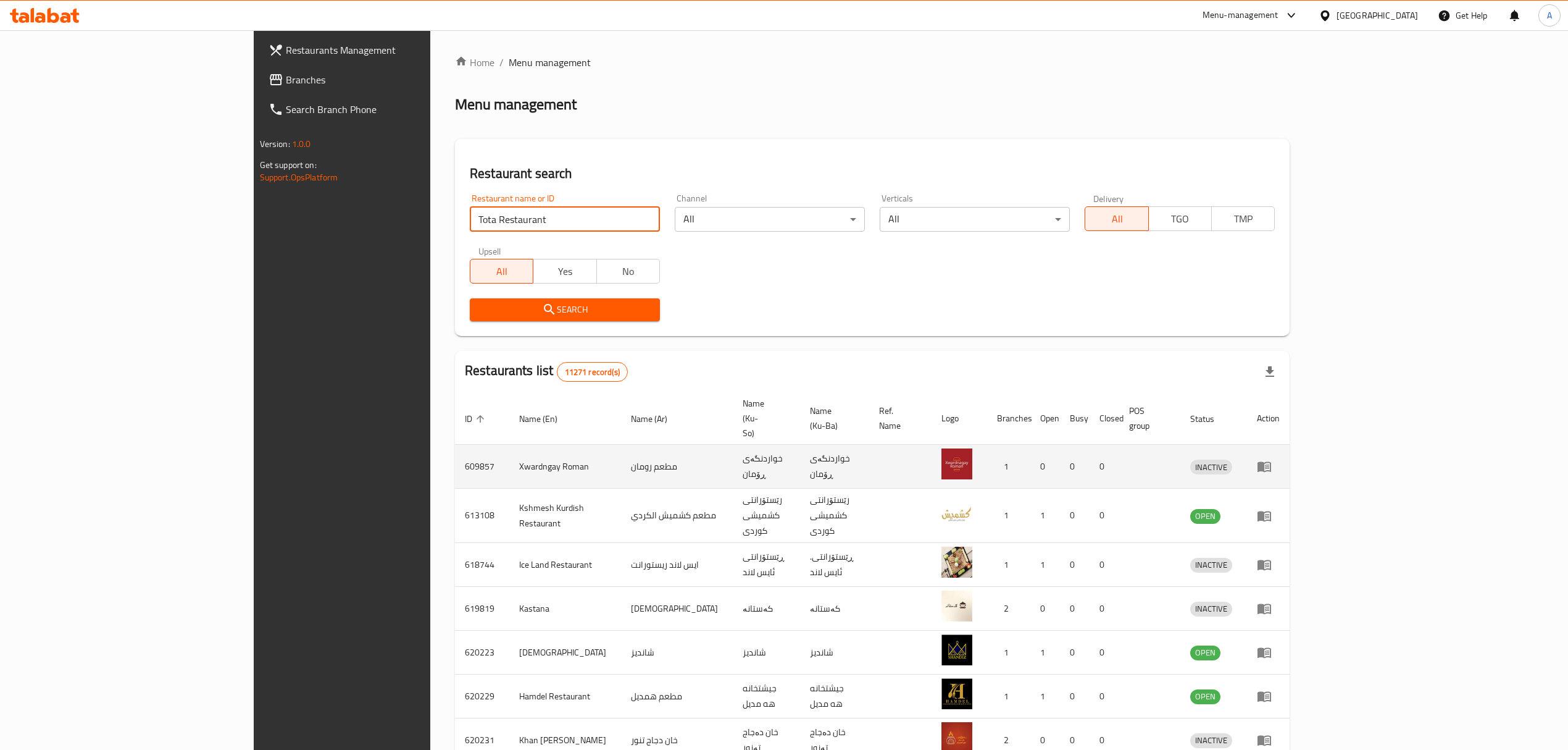
type input "Tota Restaurant"
click button "Search" at bounding box center [564, 309] width 190 height 23
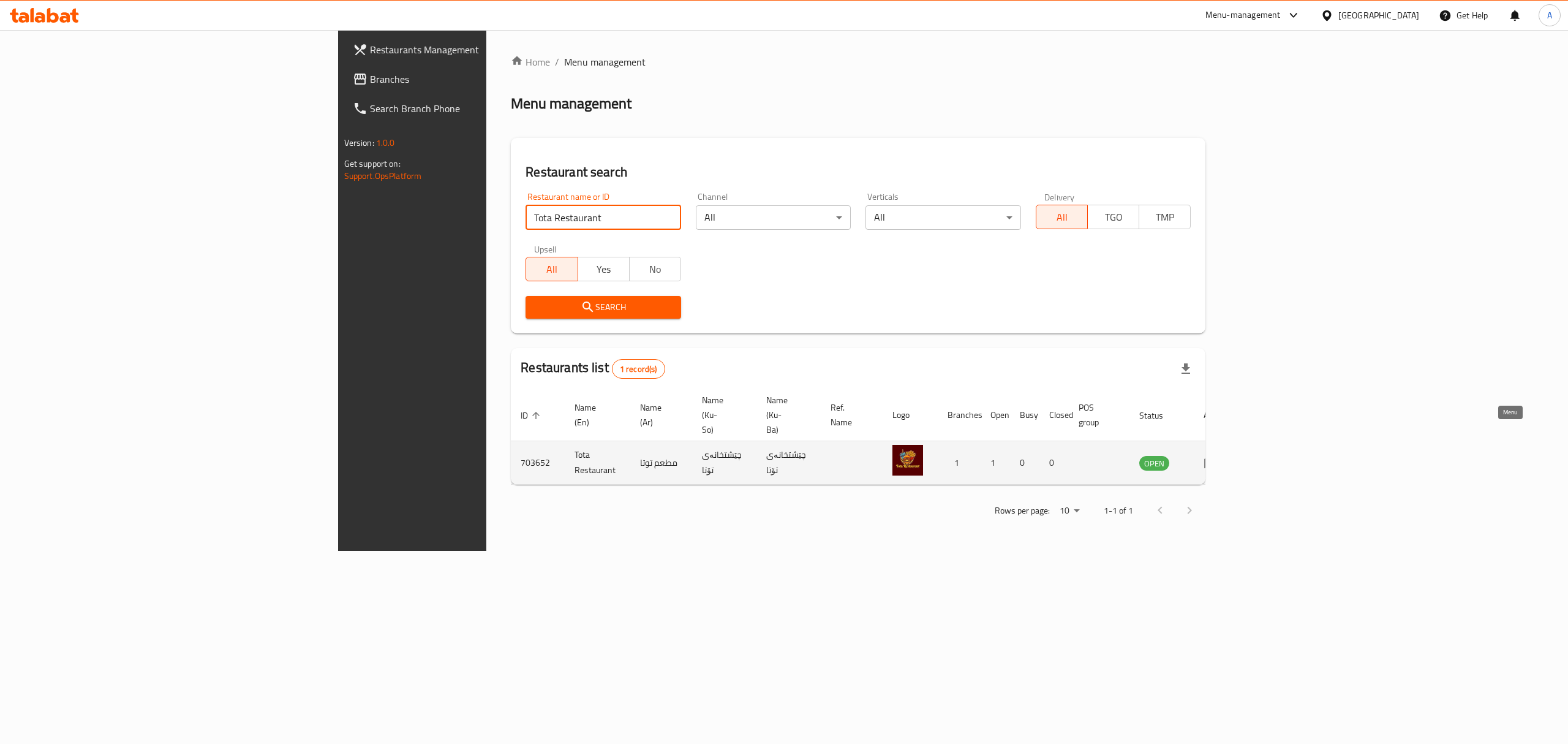
click at [1218, 455] on icon "enhanced table" at bounding box center [1211, 462] width 15 height 15
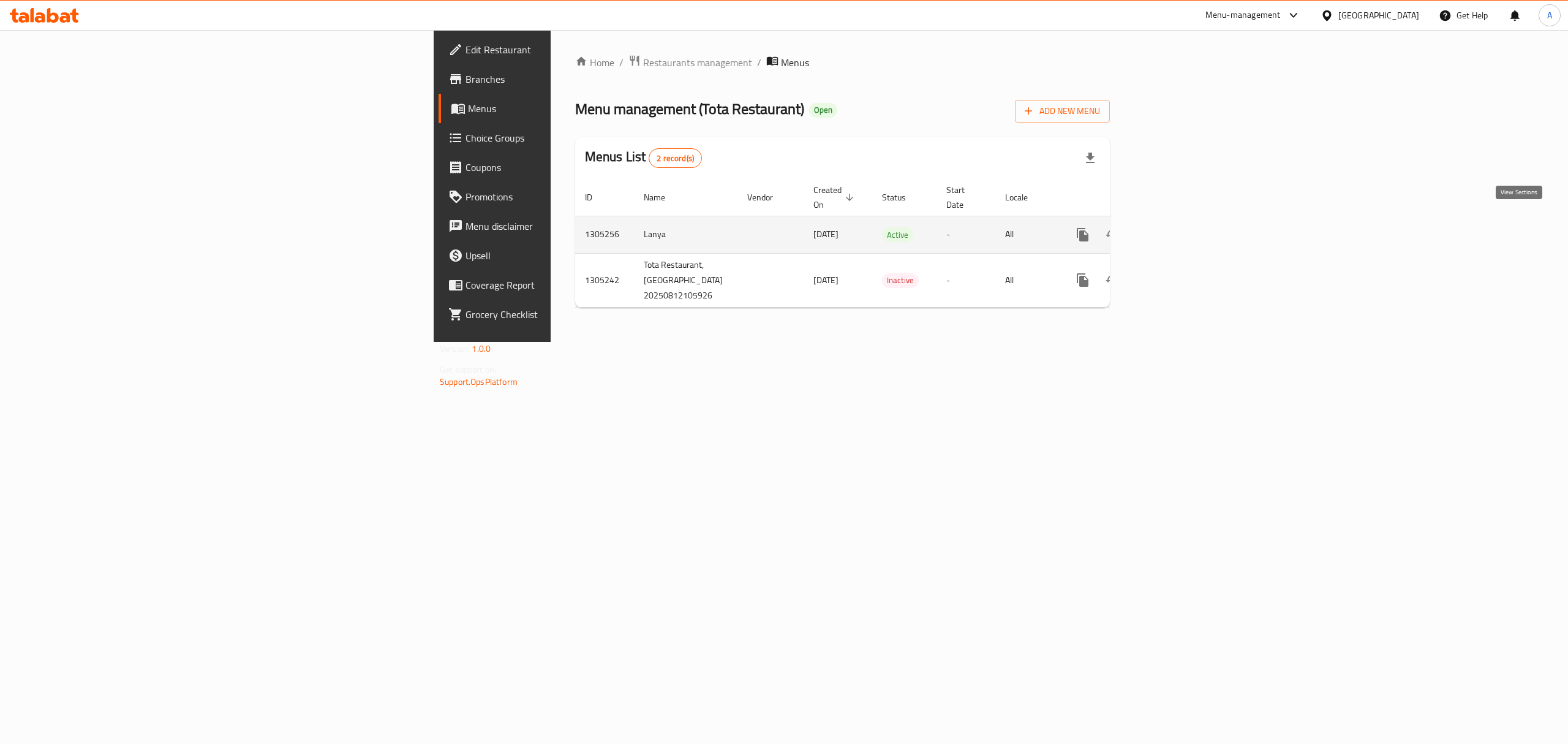
click at [1178, 227] on icon "enhanced table" at bounding box center [1171, 234] width 15 height 15
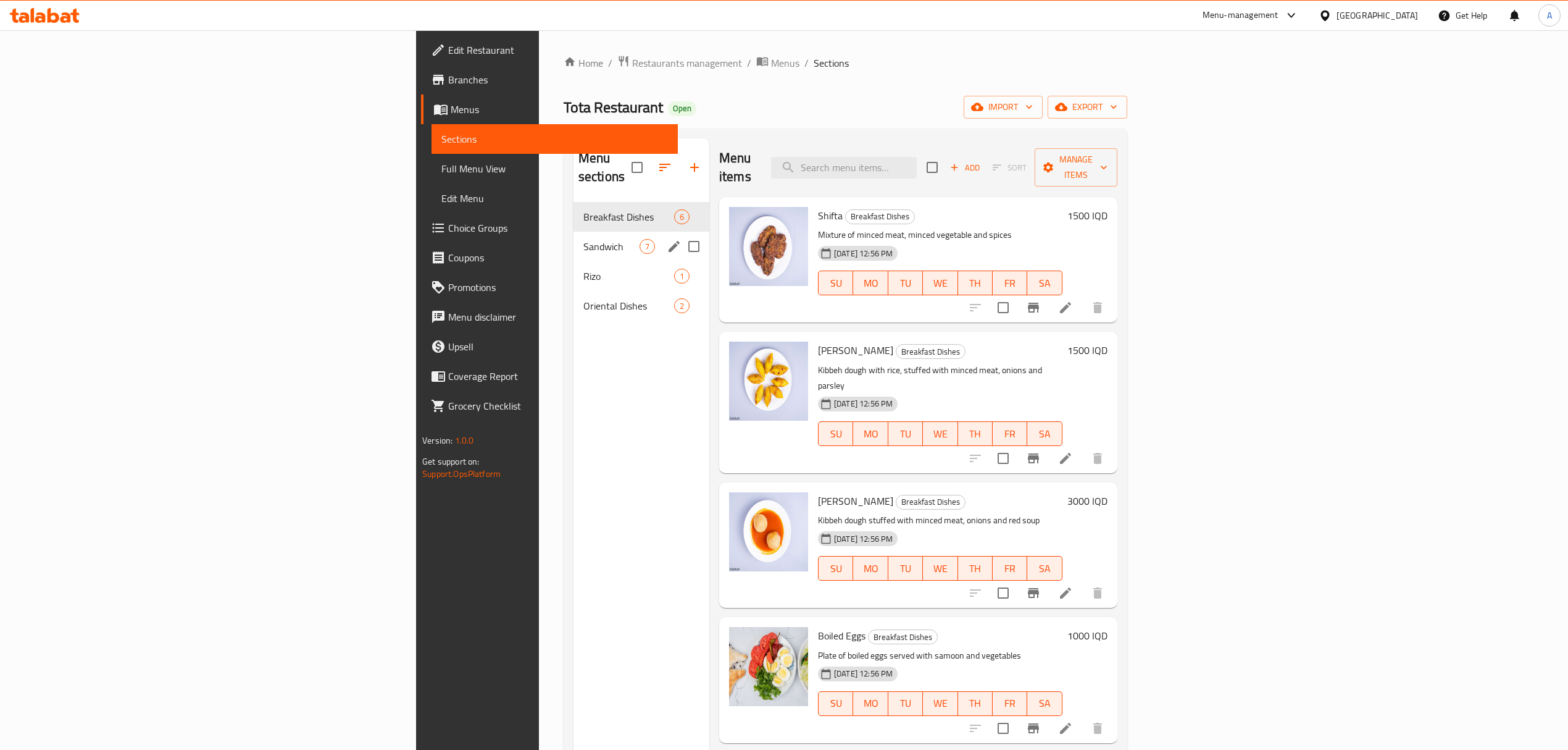
click at [573, 232] on div "Sandwich 7" at bounding box center [641, 246] width 135 height 29
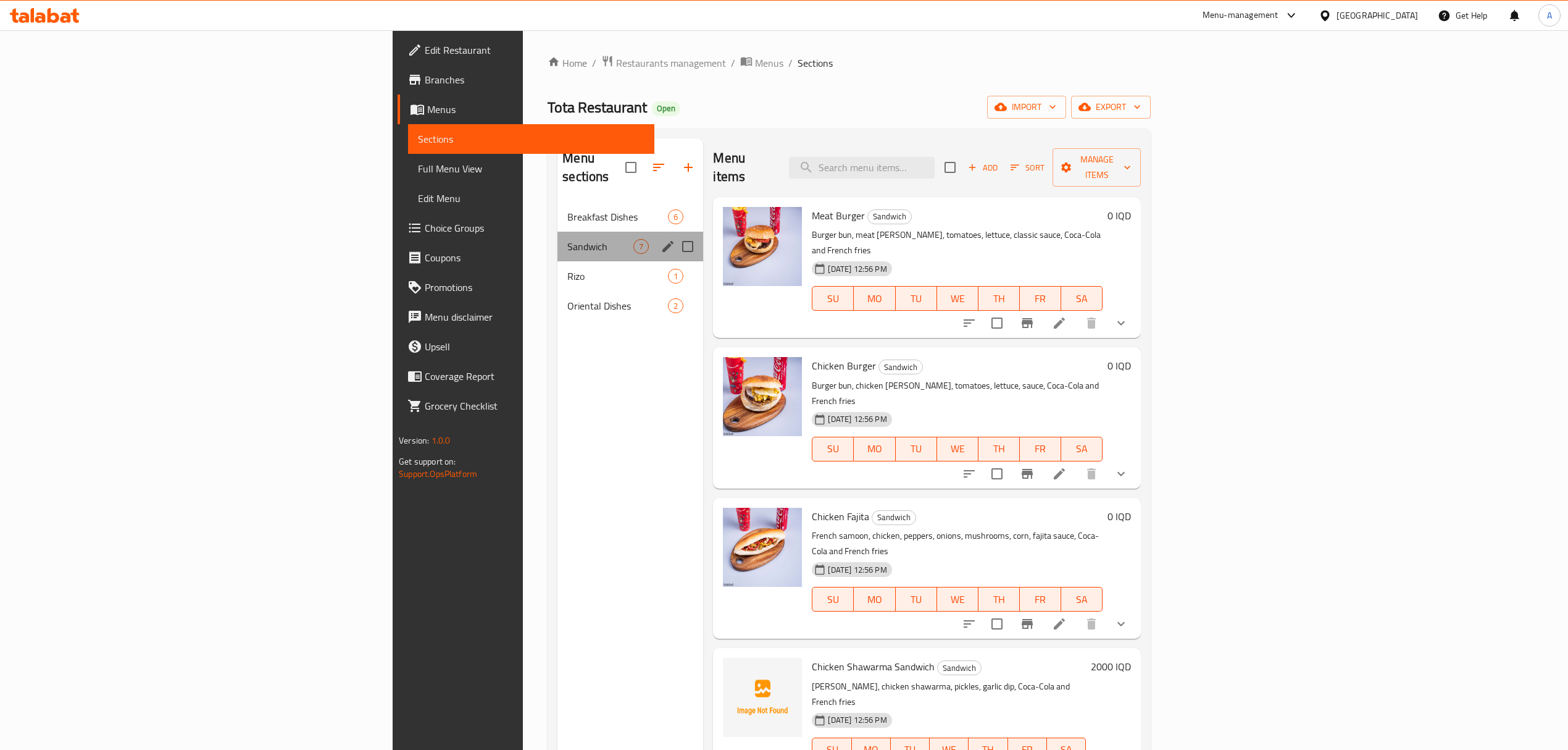
click at [557, 241] on div "Sandwich 7" at bounding box center [629, 246] width 145 height 29
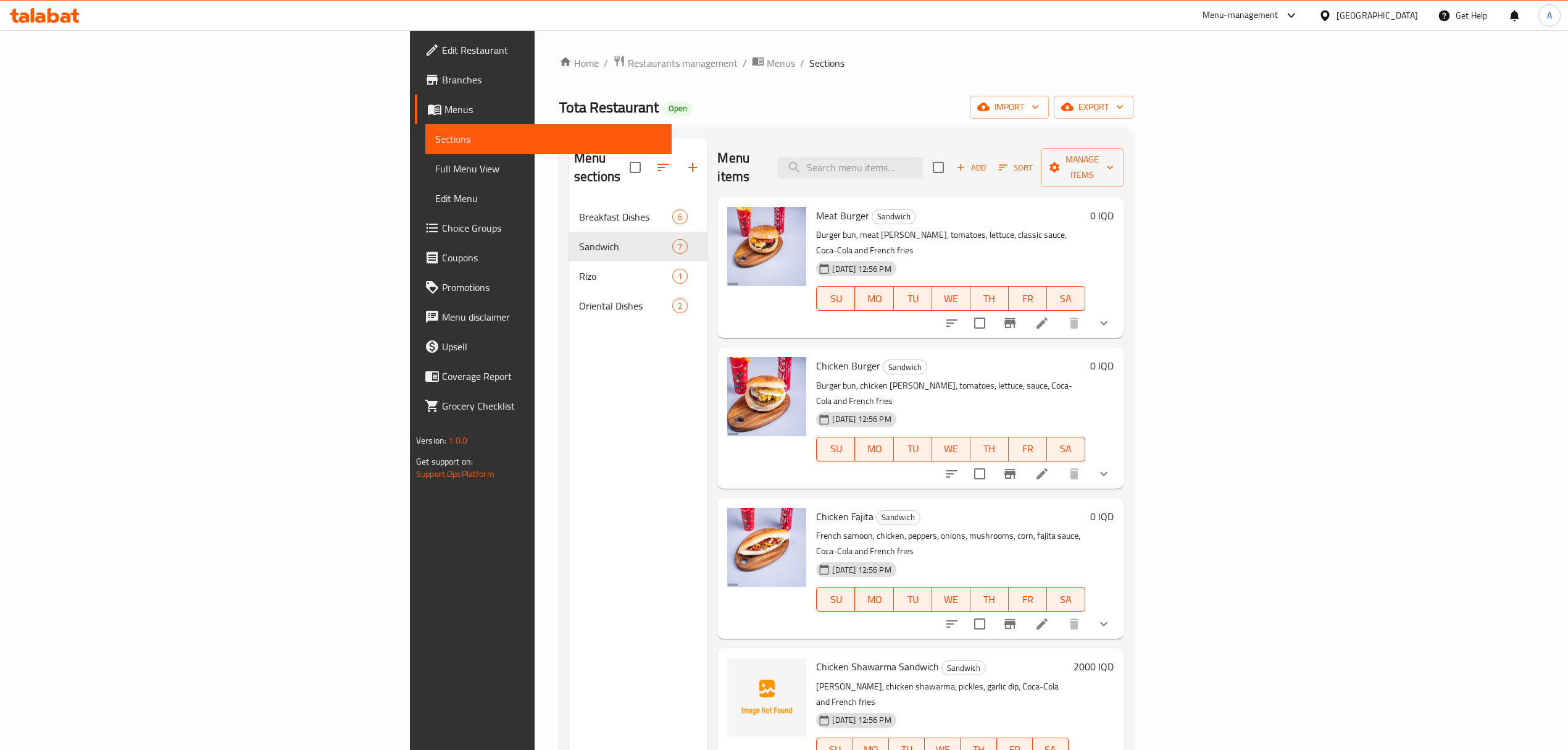
click at [442, 72] on span "Branches" at bounding box center [552, 79] width 219 height 15
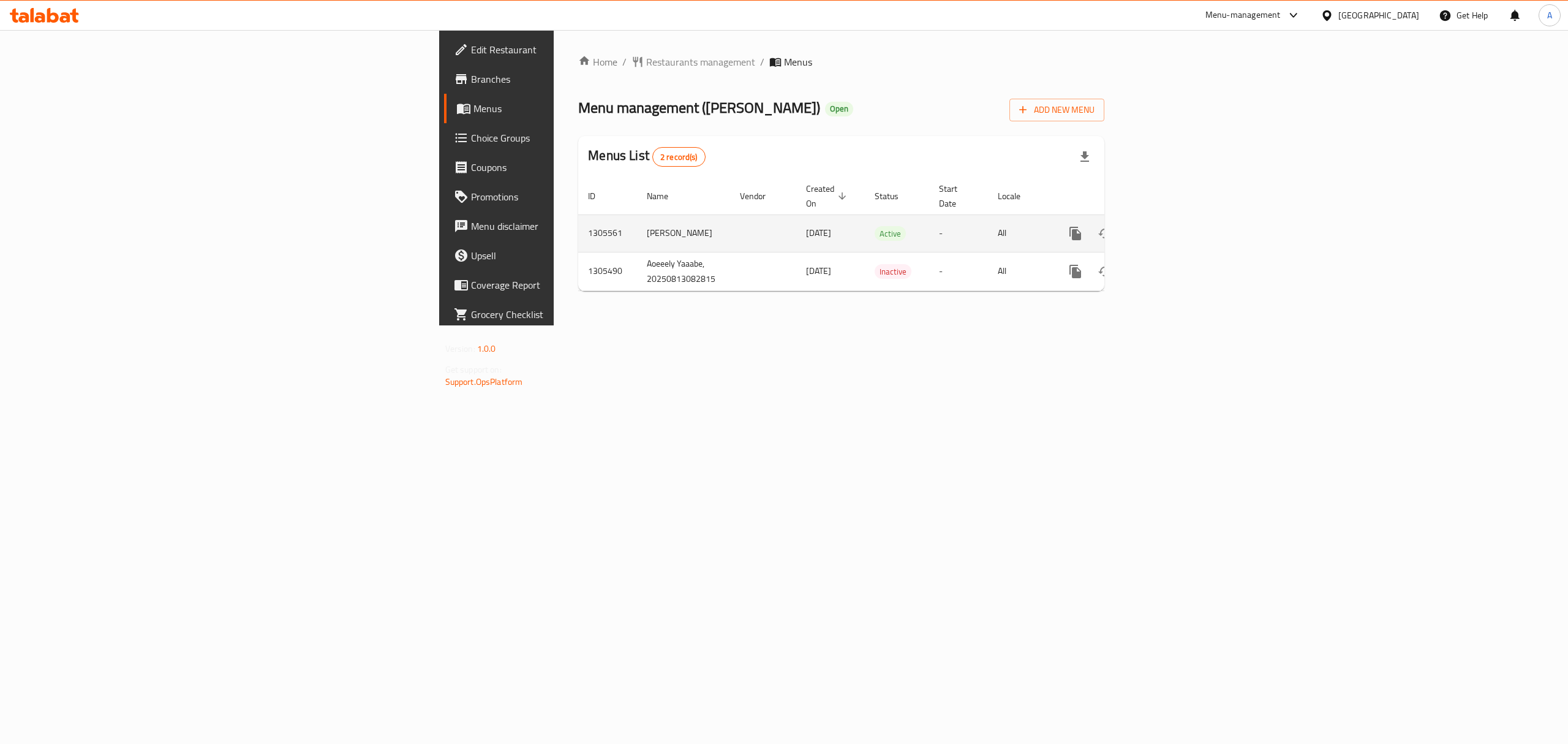
click at [1178, 228] on link "enhanced table" at bounding box center [1163, 233] width 29 height 29
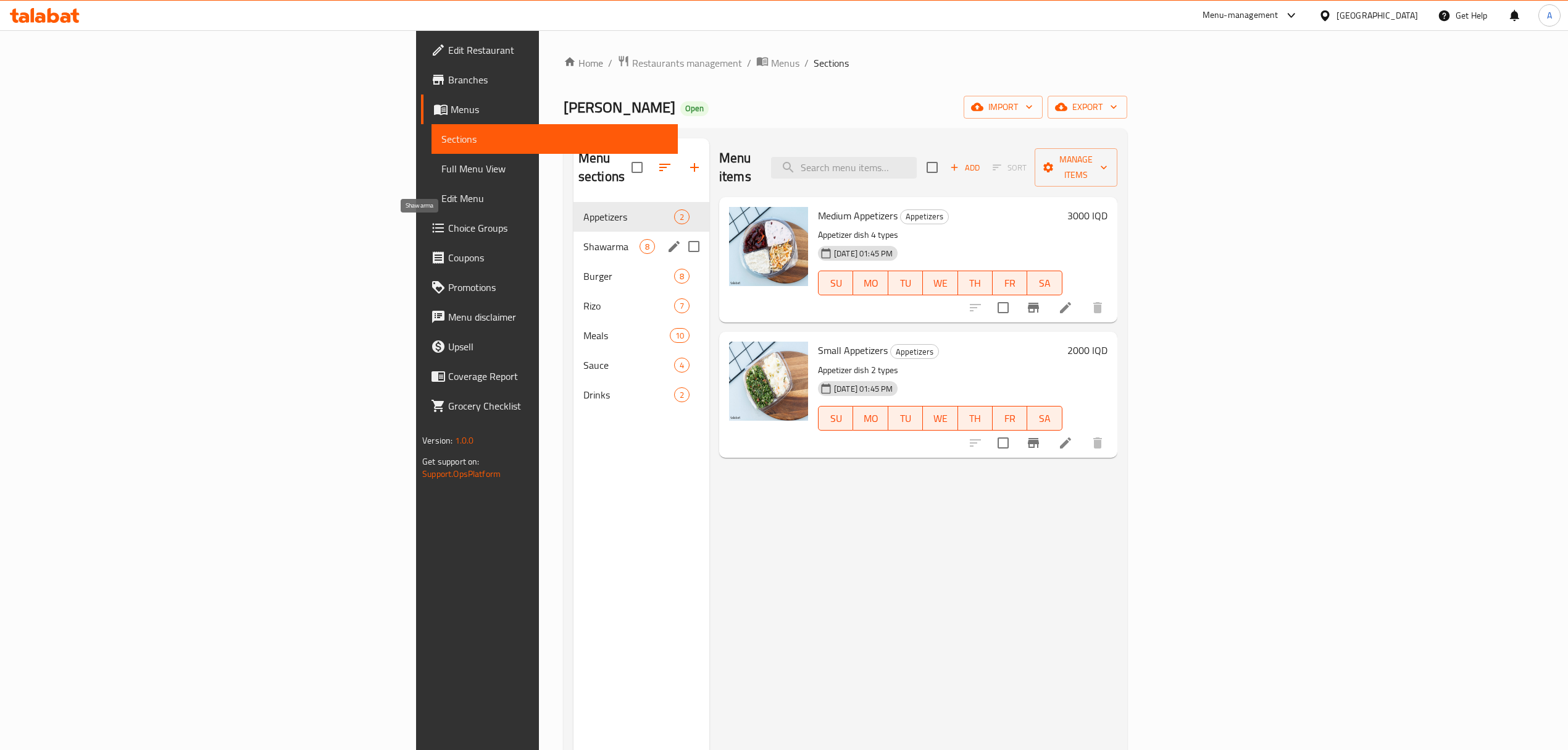
click at [583, 239] on span "Shawarma" at bounding box center [611, 246] width 56 height 15
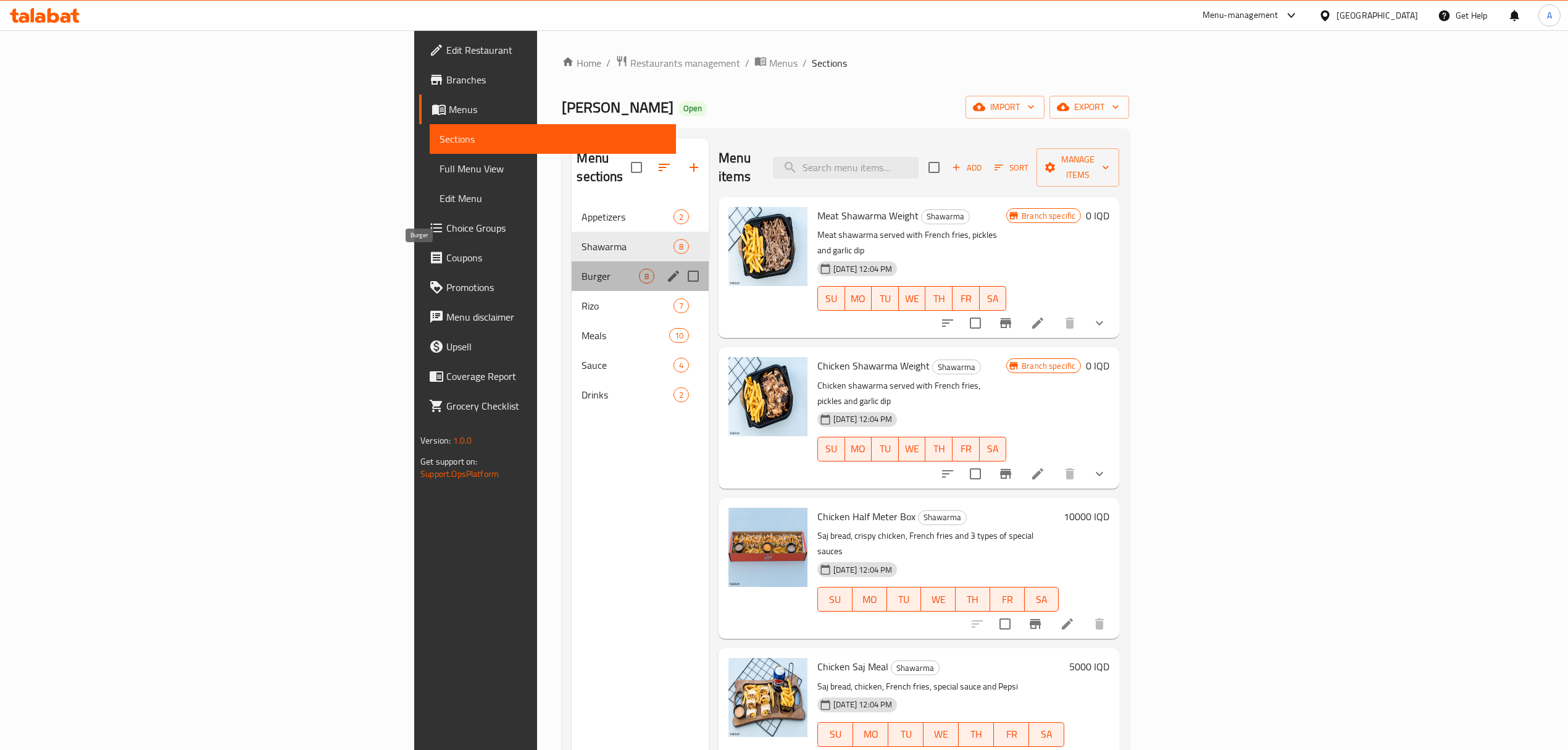
click at [581, 268] on span "Burger" at bounding box center [610, 276] width 57 height 15
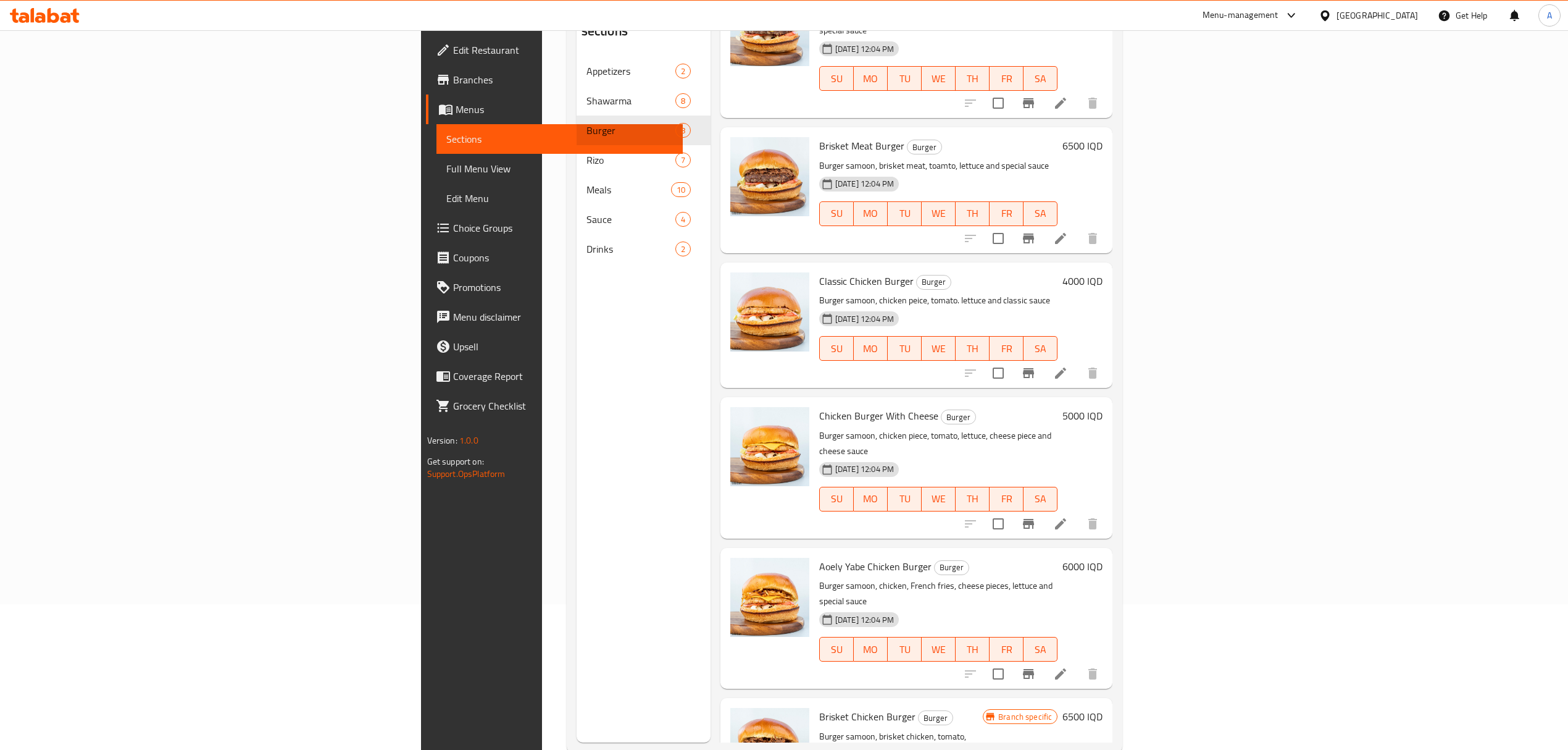
scroll to position [164, 0]
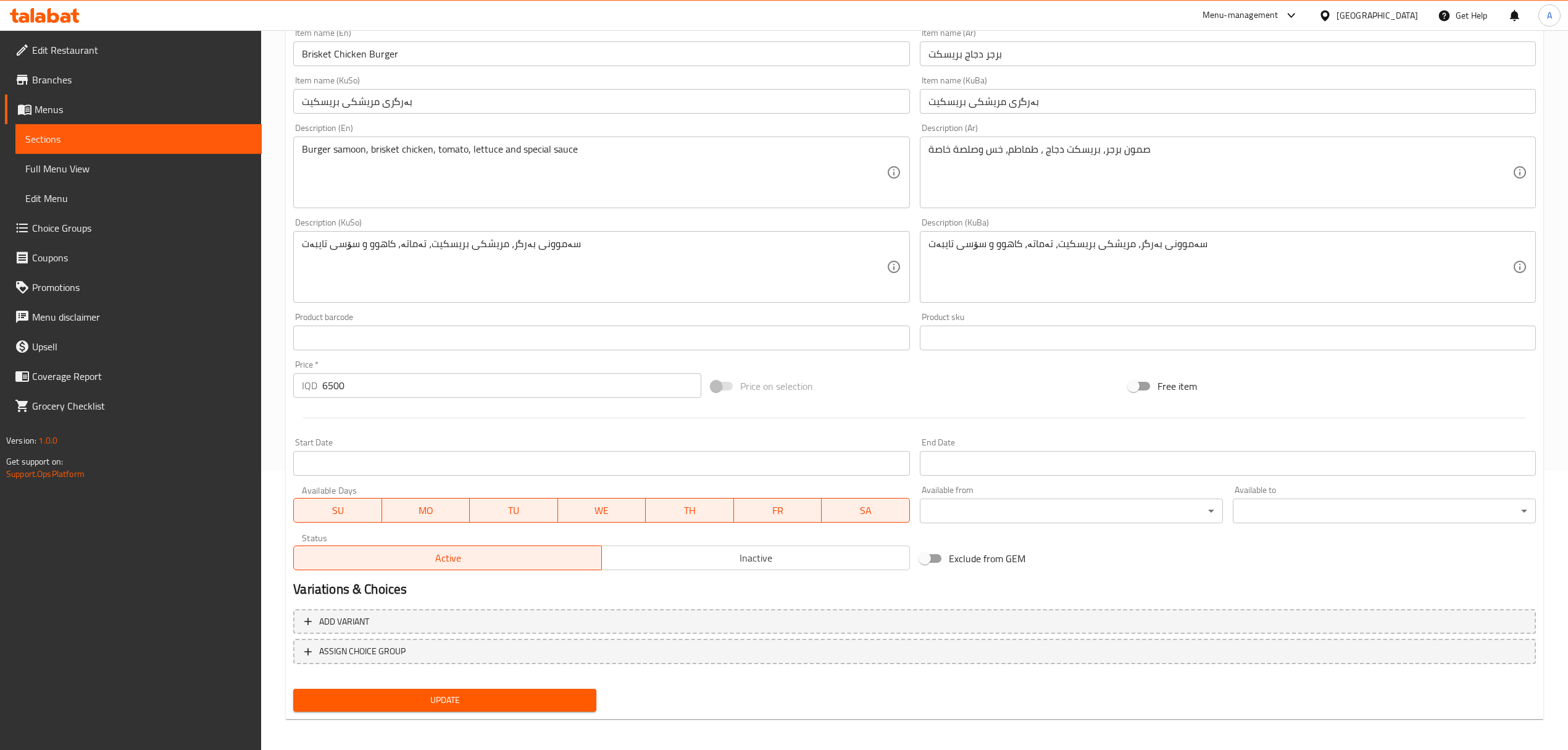
scroll to position [282, 0]
click at [654, 551] on span "Inactive" at bounding box center [756, 556] width 298 height 18
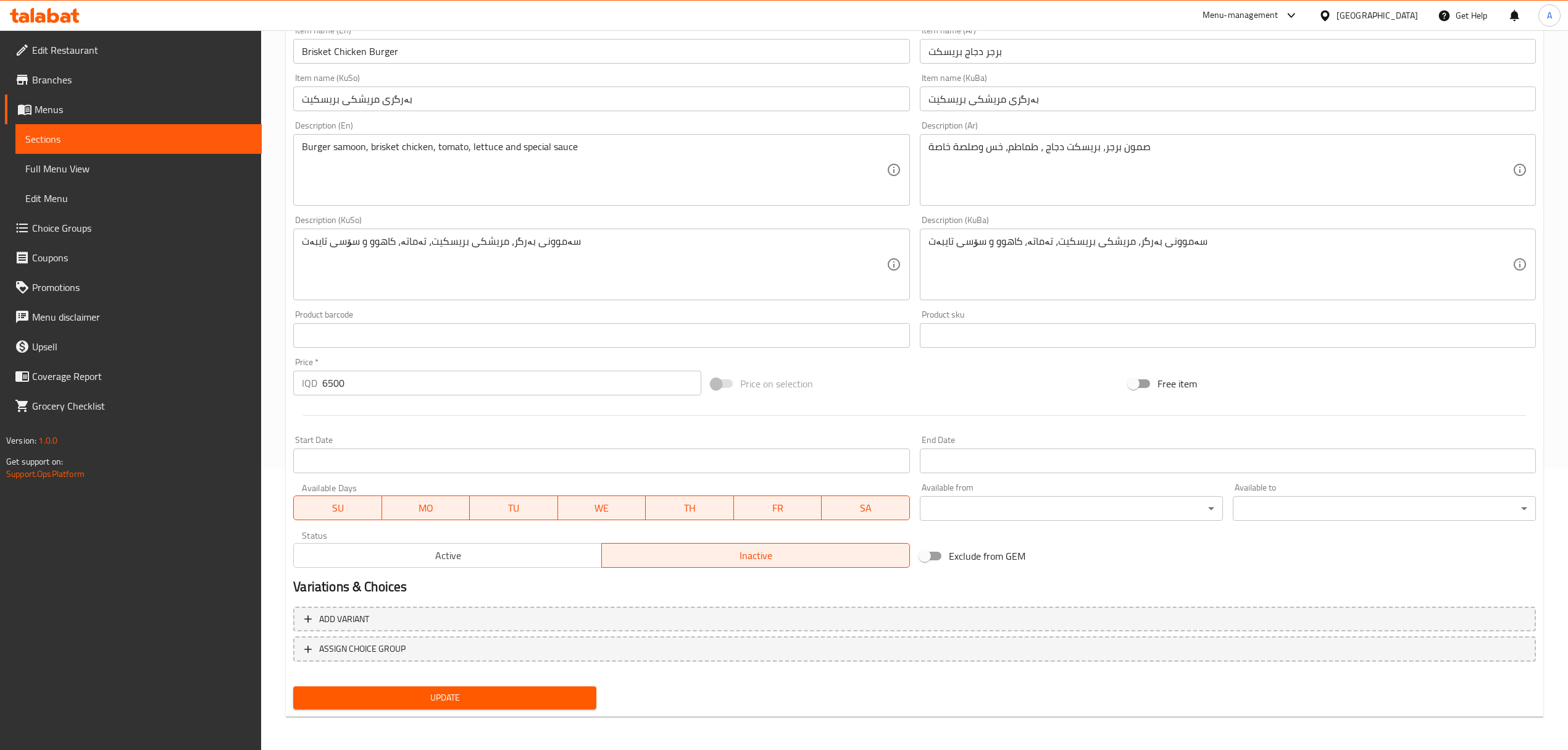
click at [492, 696] on span "Update" at bounding box center [445, 696] width 283 height 15
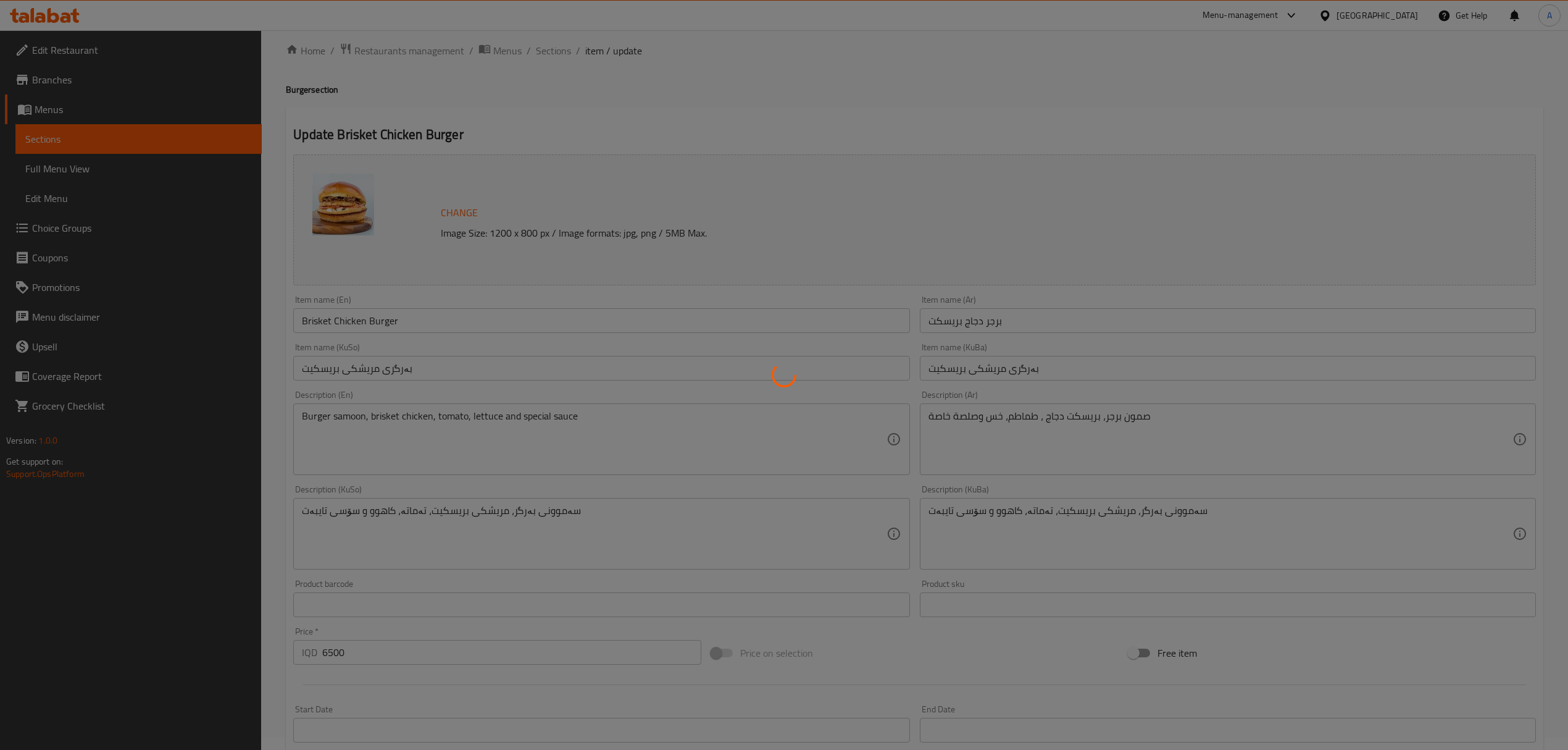
scroll to position [0, 0]
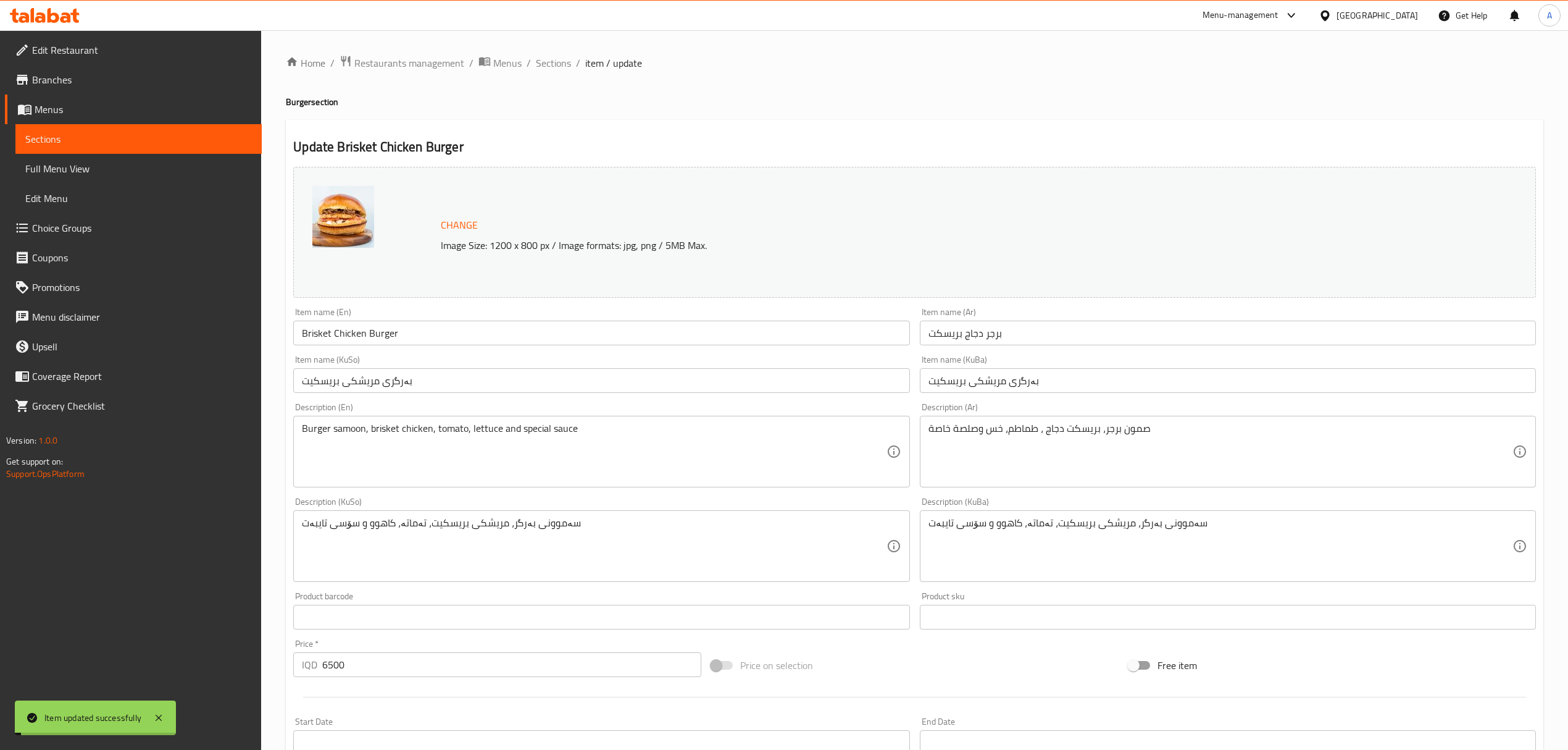
click at [549, 61] on span "Sections" at bounding box center [553, 62] width 35 height 15
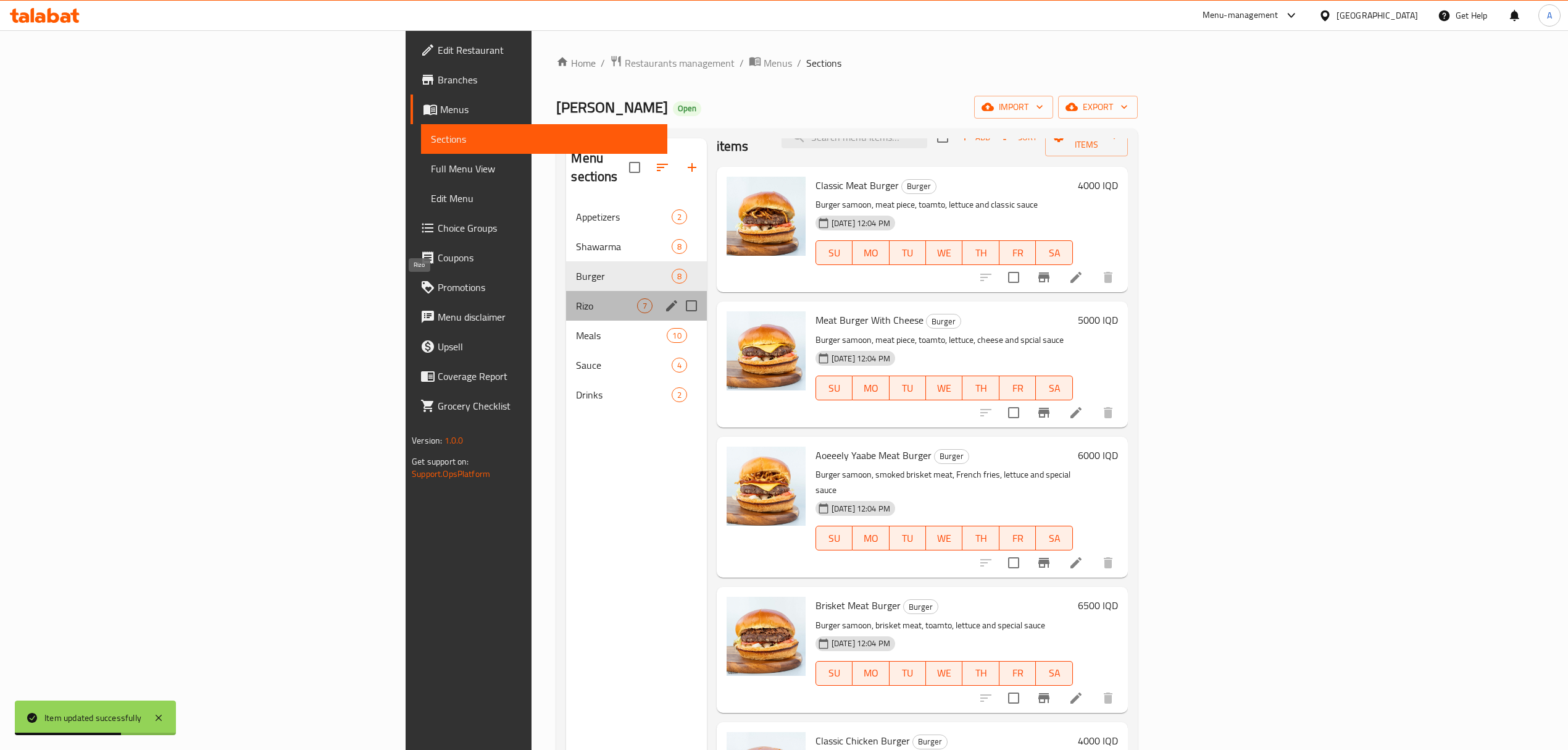
click at [576, 298] on span "Rizo" at bounding box center [606, 305] width 61 height 15
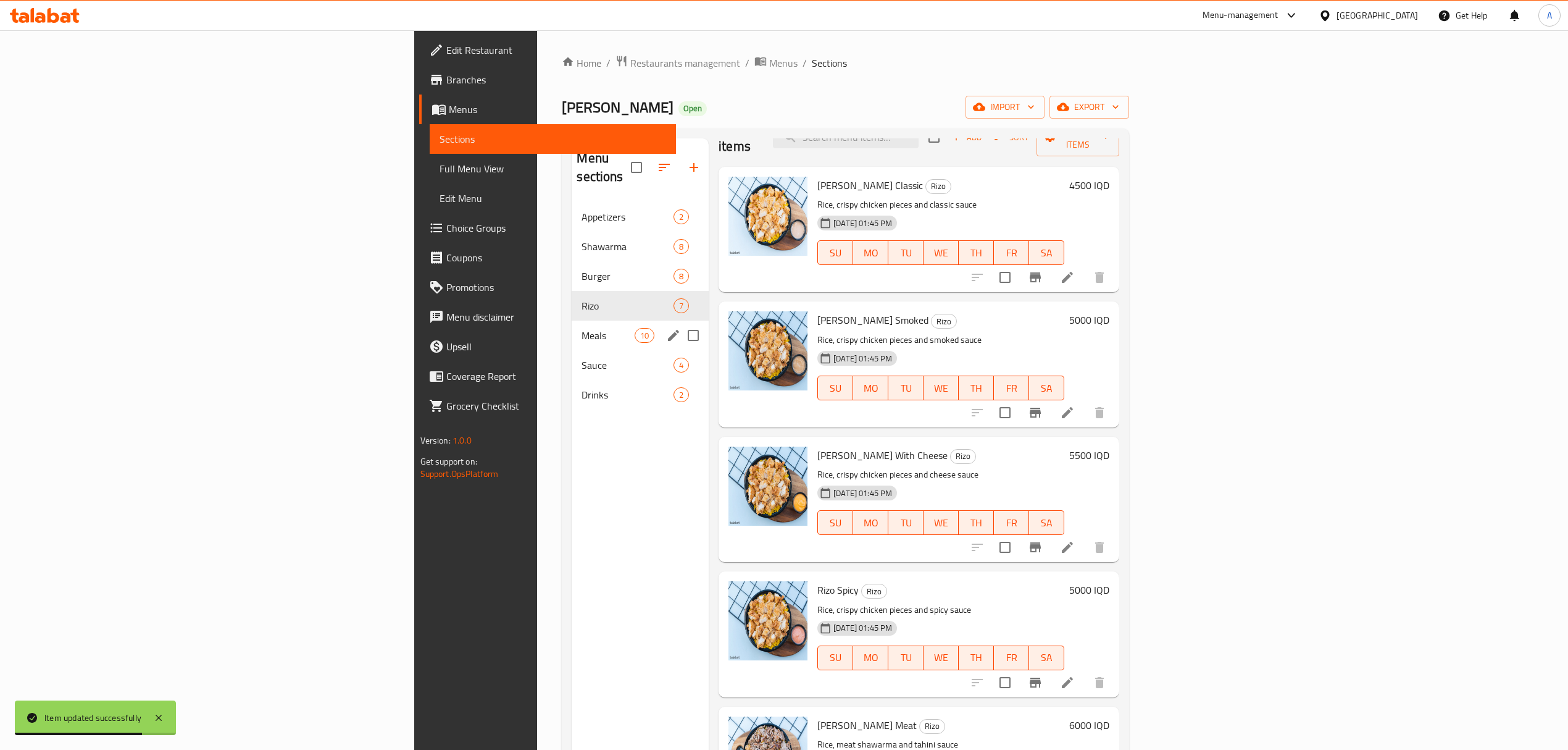
click at [571, 320] on div "Meals 10" at bounding box center [640, 334] width 137 height 29
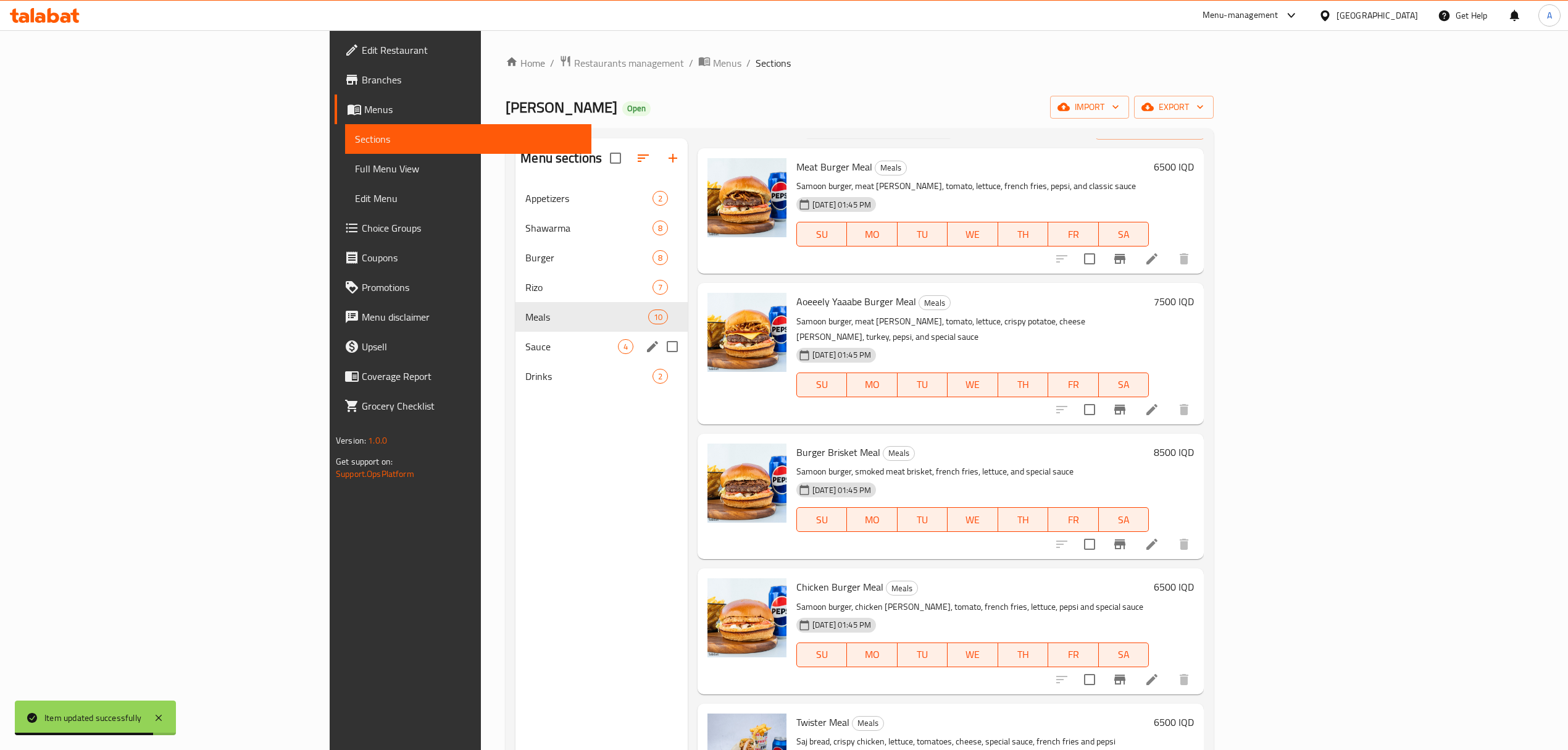
click at [515, 336] on div "Sauce 4" at bounding box center [601, 346] width 172 height 29
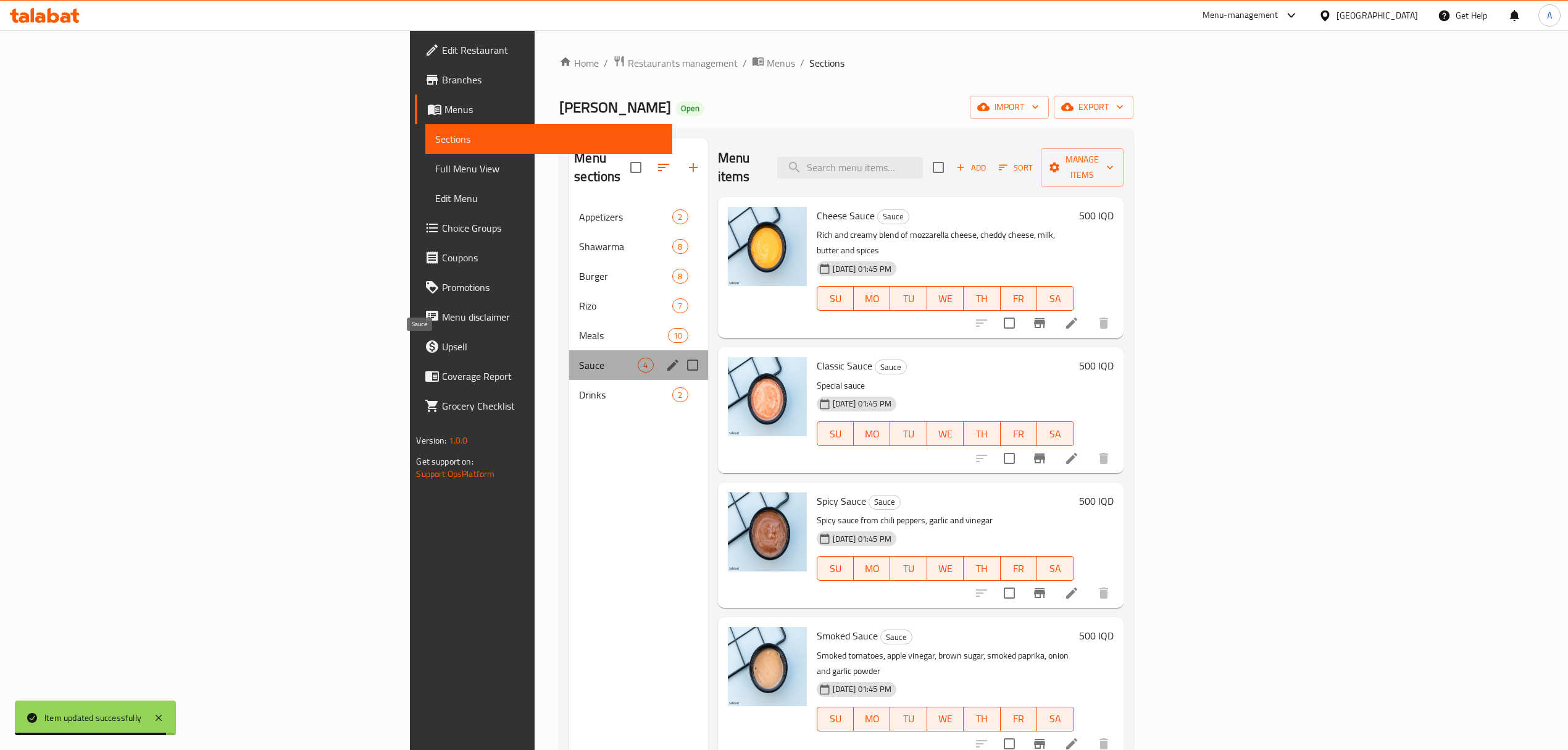
click at [579, 358] on span "Sauce" at bounding box center [608, 365] width 59 height 15
click at [579, 387] on span "Drinks" at bounding box center [608, 394] width 59 height 15
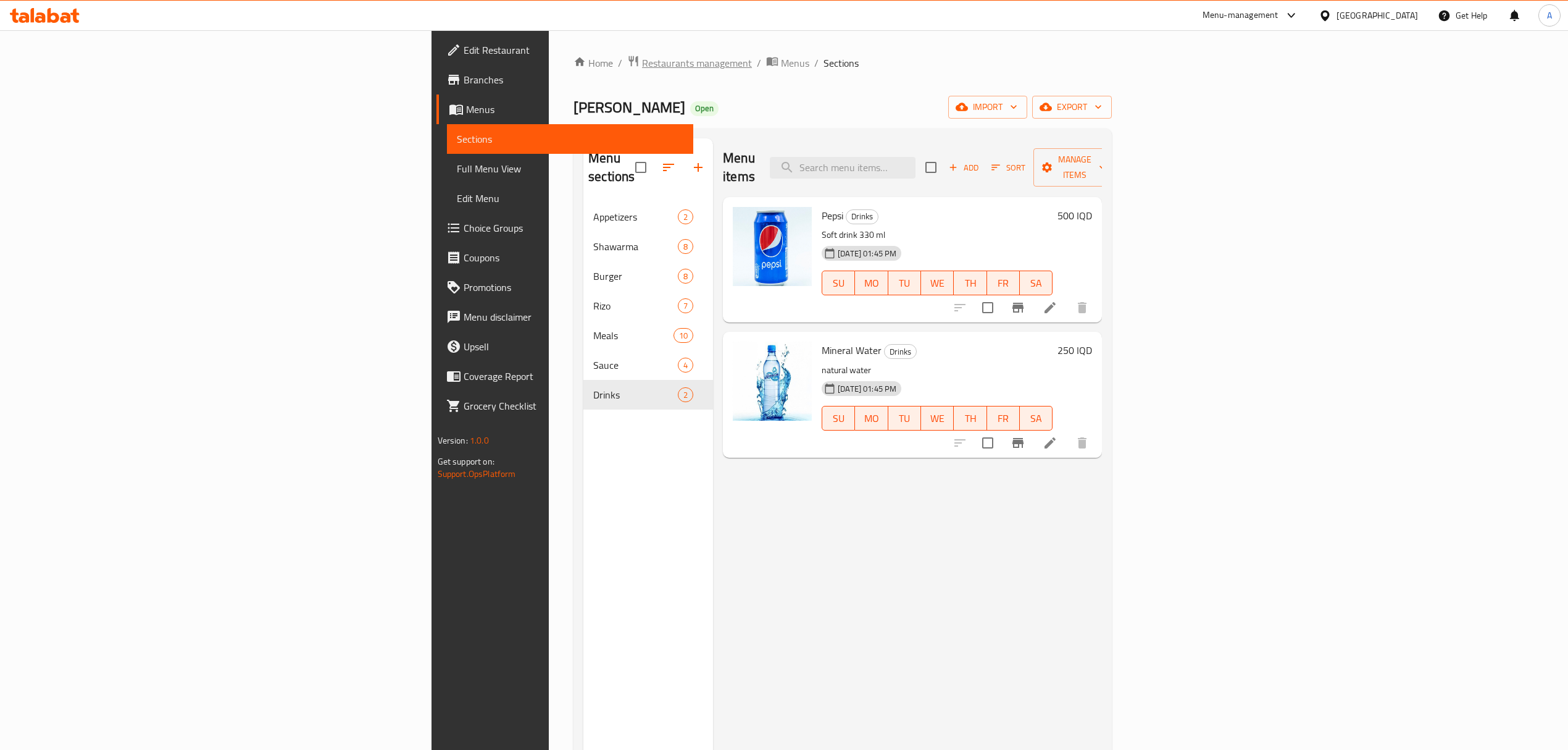
click at [642, 65] on span "Restaurants management" at bounding box center [696, 62] width 110 height 15
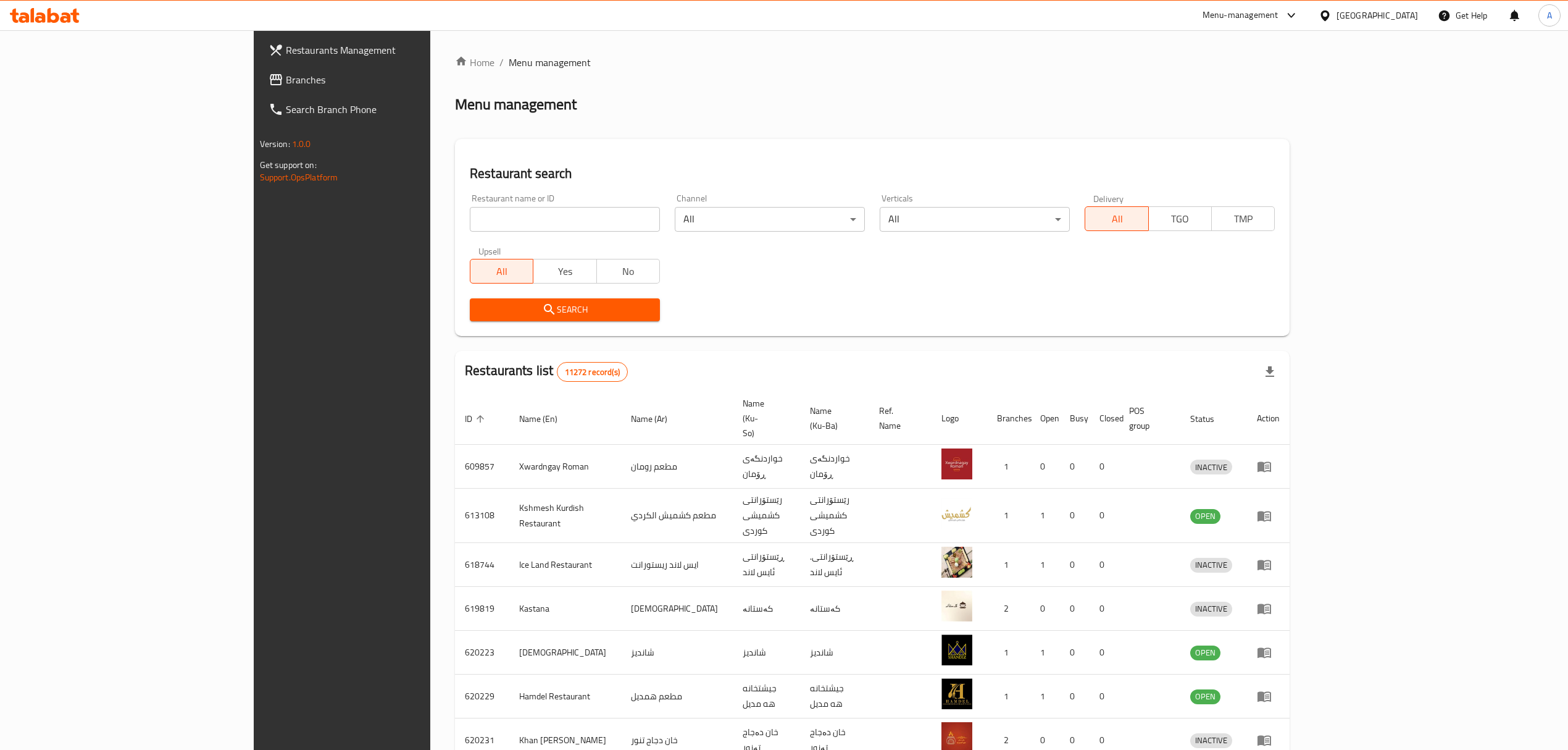
click at [470, 220] on input "search" at bounding box center [564, 219] width 190 height 25
paste input "Montather Burger"
type input "Montather Burger"
click button "Search" at bounding box center [564, 309] width 190 height 23
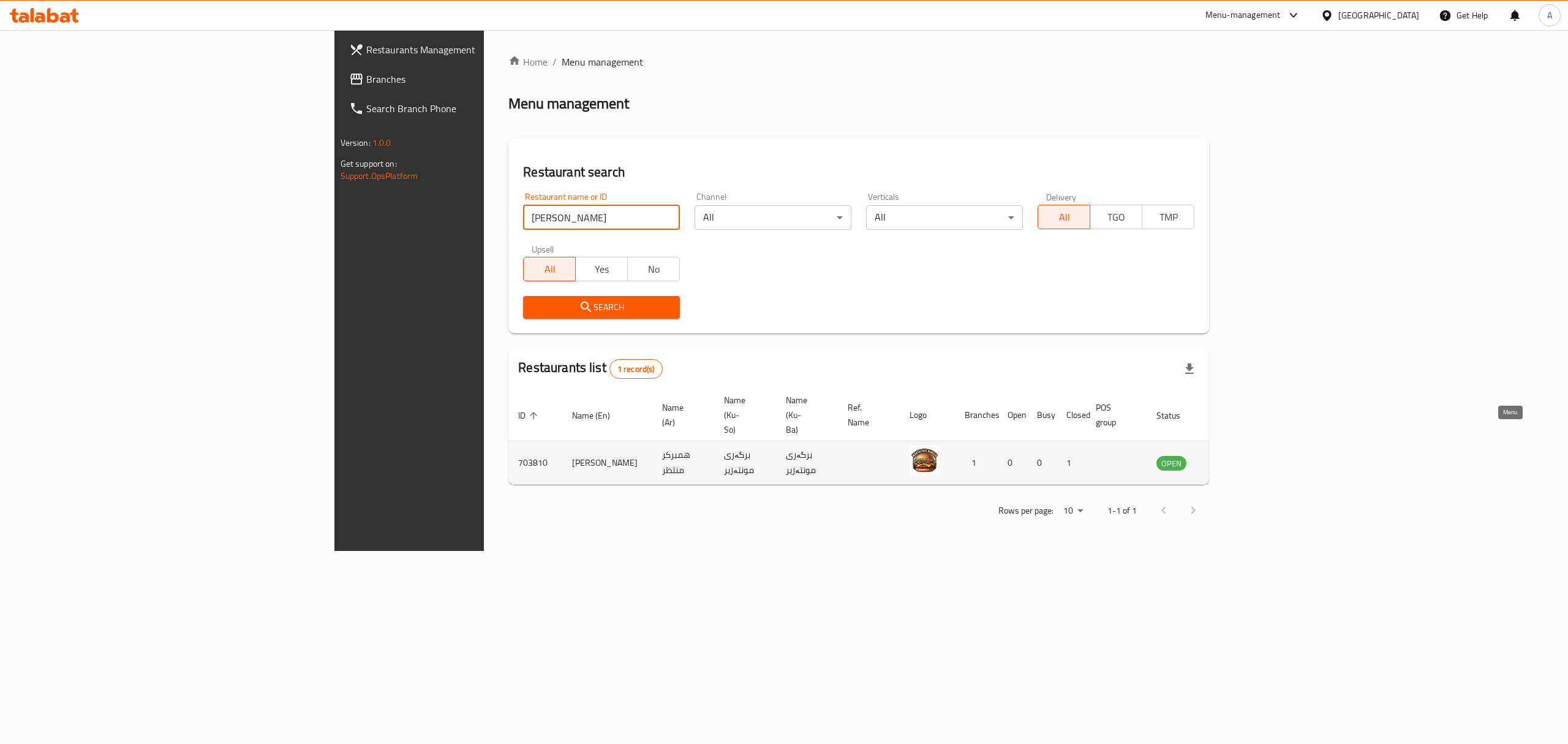
click at [1235, 455] on icon "enhanced table" at bounding box center [1228, 462] width 15 height 15
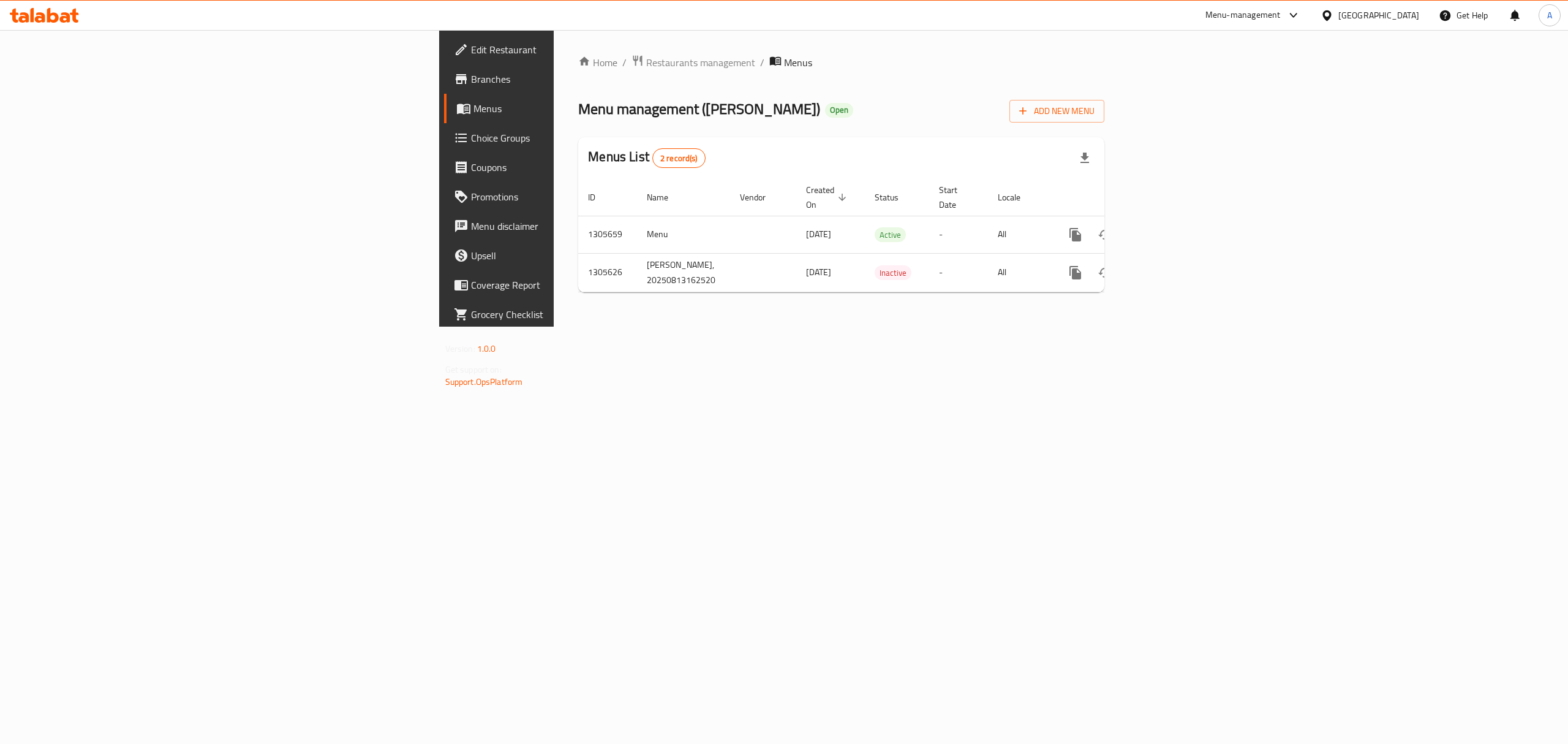
click at [470, 77] on span "Branches" at bounding box center [580, 79] width 220 height 15
